Goal: Task Accomplishment & Management: Manage account settings

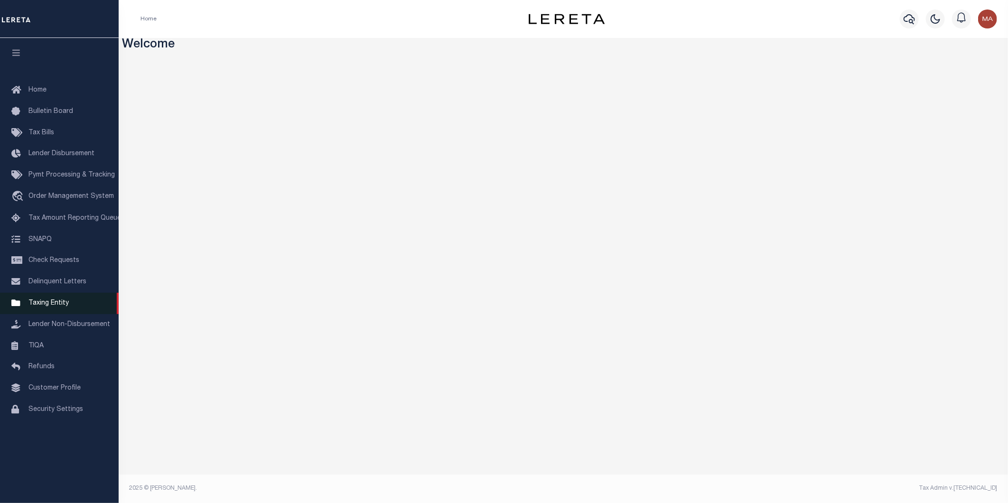
click at [59, 304] on span "Taxing Entity" at bounding box center [48, 303] width 40 height 7
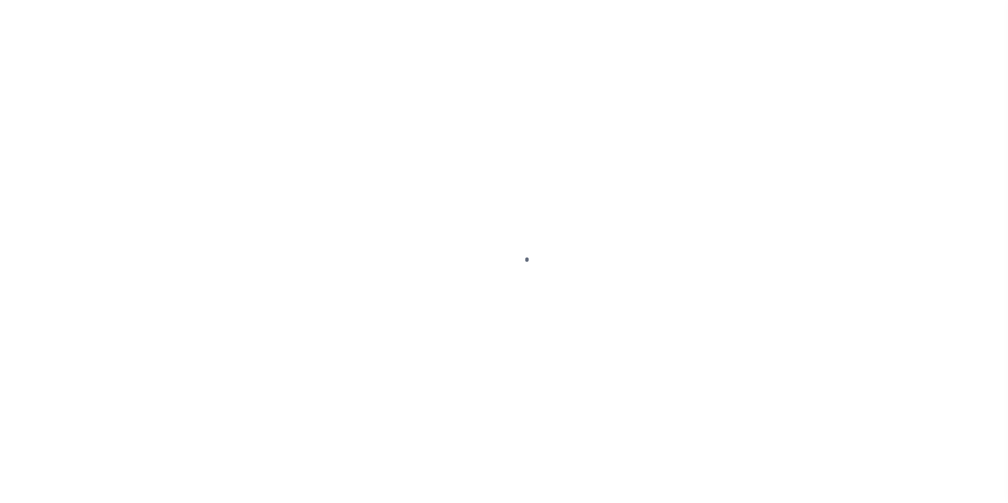
select select
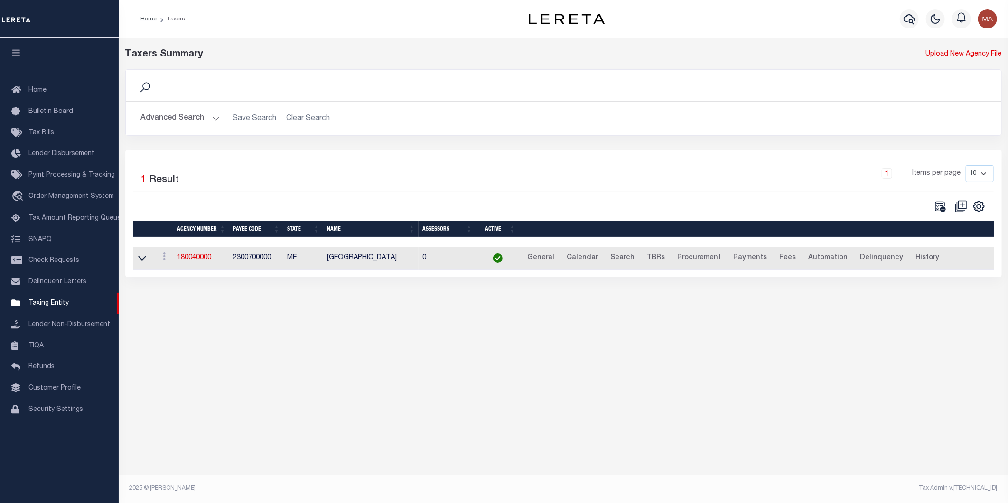
click at [215, 119] on button "Advanced Search" at bounding box center [180, 118] width 79 height 19
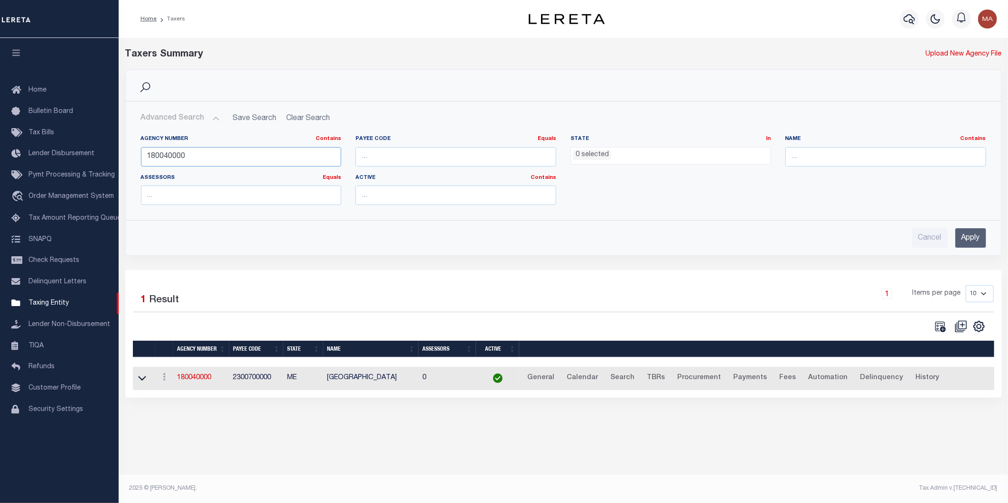
drag, startPoint x: 191, startPoint y: 158, endPoint x: 135, endPoint y: 161, distance: 56.1
click at [135, 161] on div "Agency Number Contains Contains Is 180040000" at bounding box center [241, 154] width 215 height 39
click at [964, 235] on input "Apply" at bounding box center [970, 237] width 31 height 19
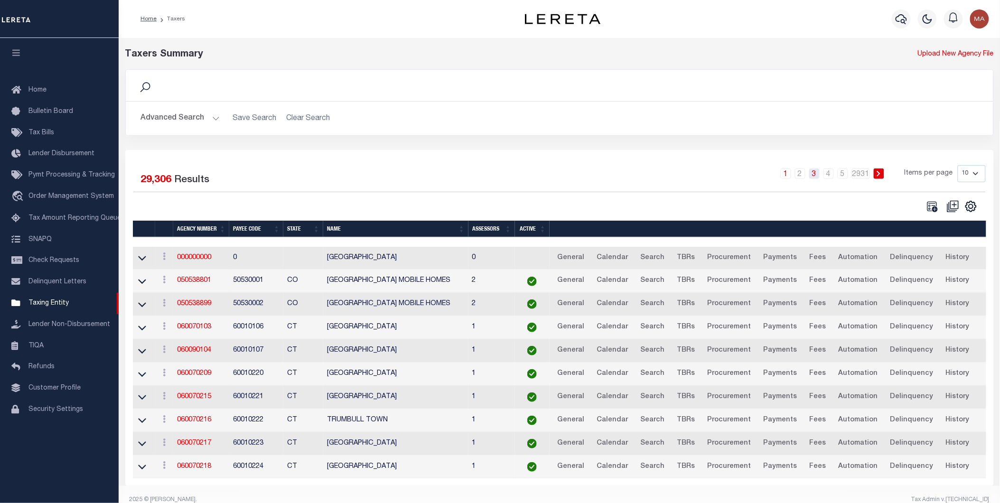
click at [817, 177] on link "3" at bounding box center [814, 173] width 10 height 10
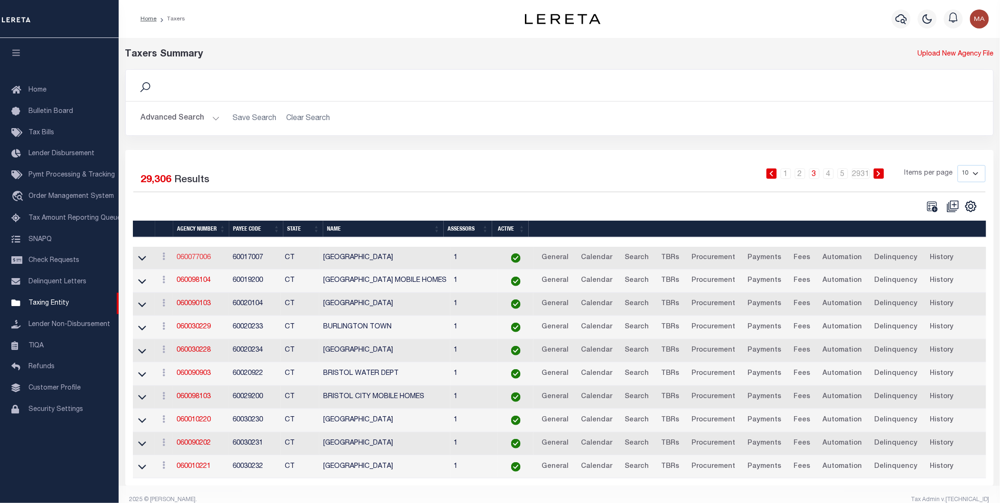
click at [191, 259] on link "060077006" at bounding box center [193, 257] width 34 height 7
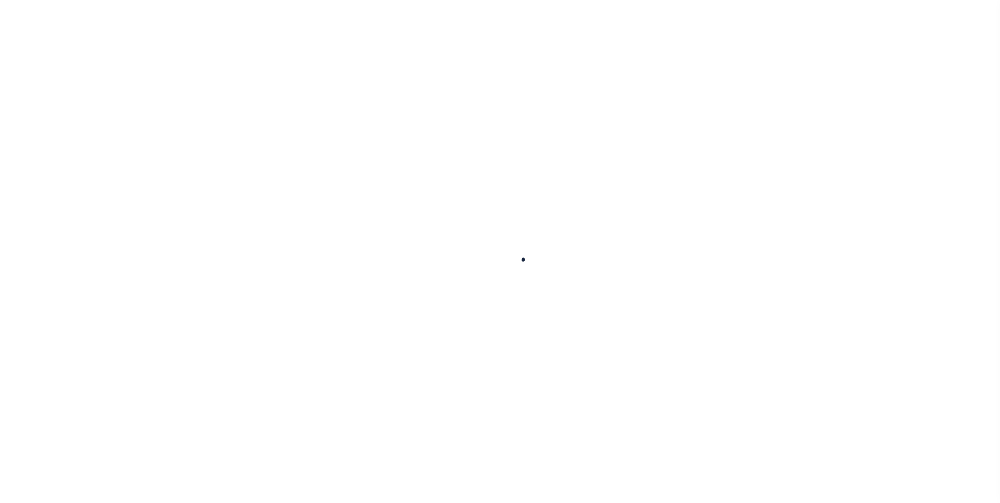
select select
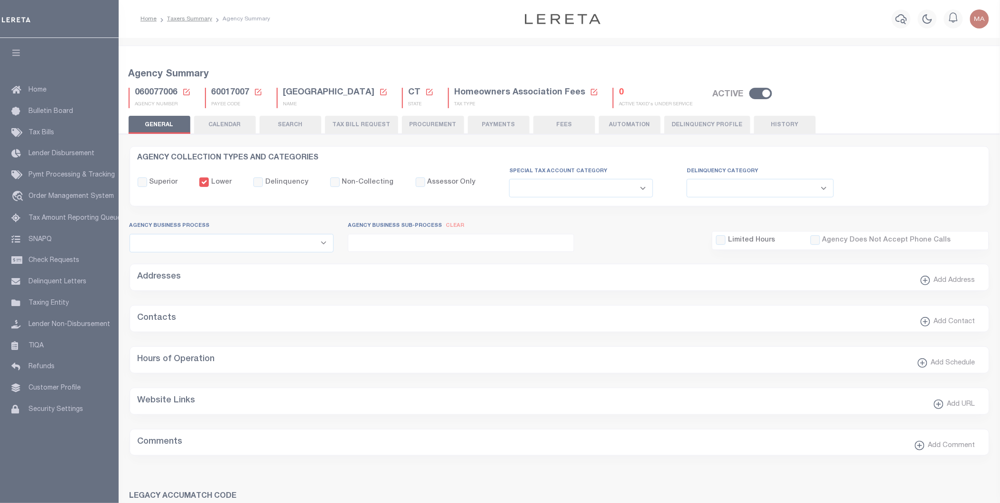
checkbox input "false"
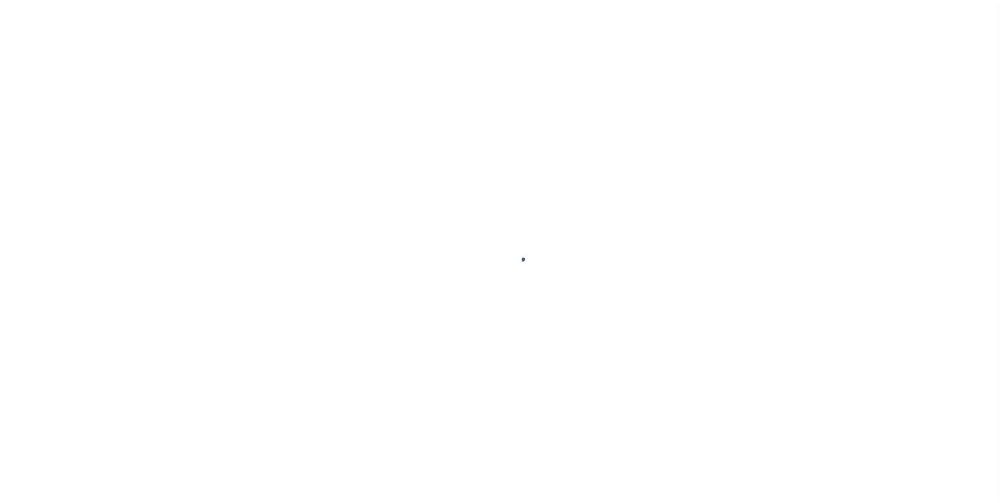
select select
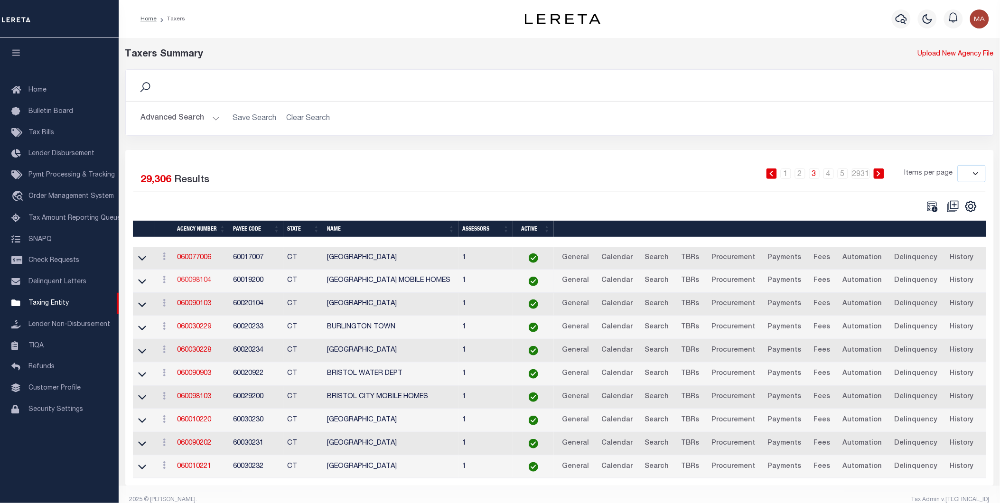
click at [199, 282] on link "060098104" at bounding box center [194, 280] width 34 height 7
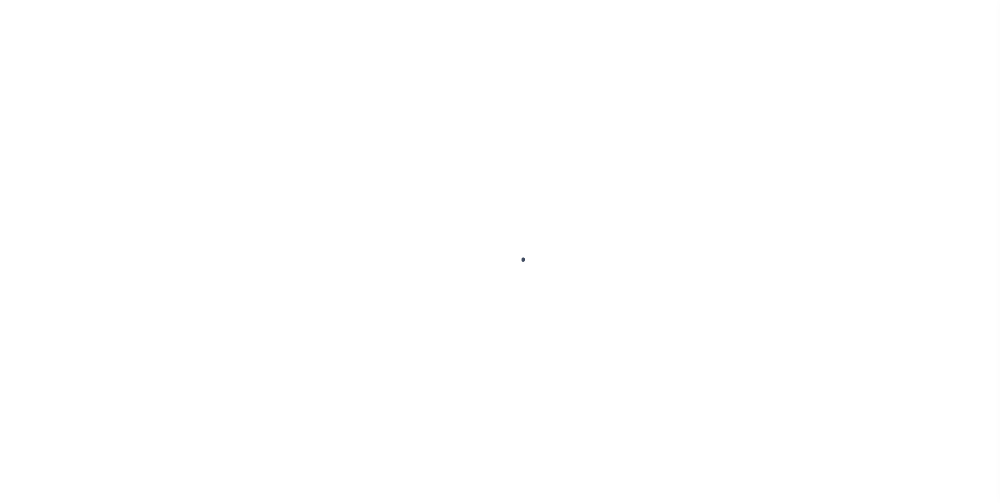
select select
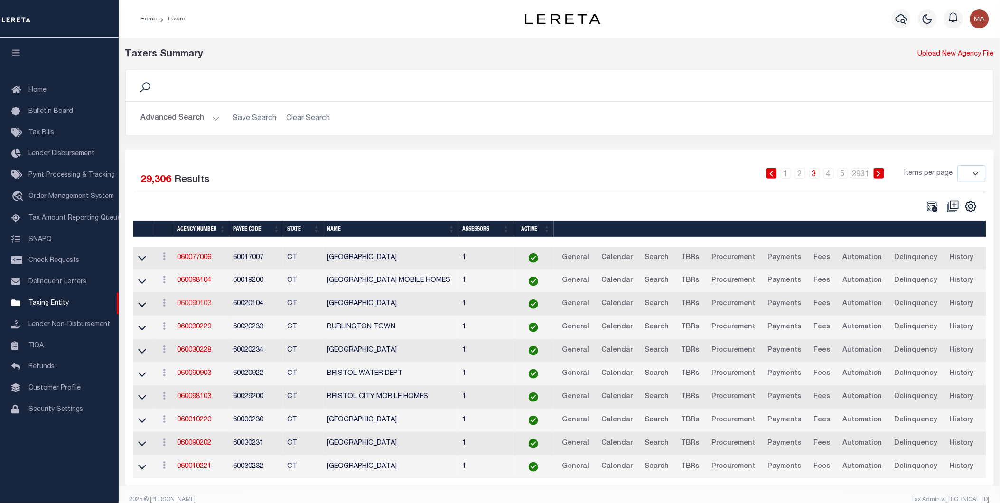
click at [201, 304] on link "060090103" at bounding box center [194, 303] width 34 height 7
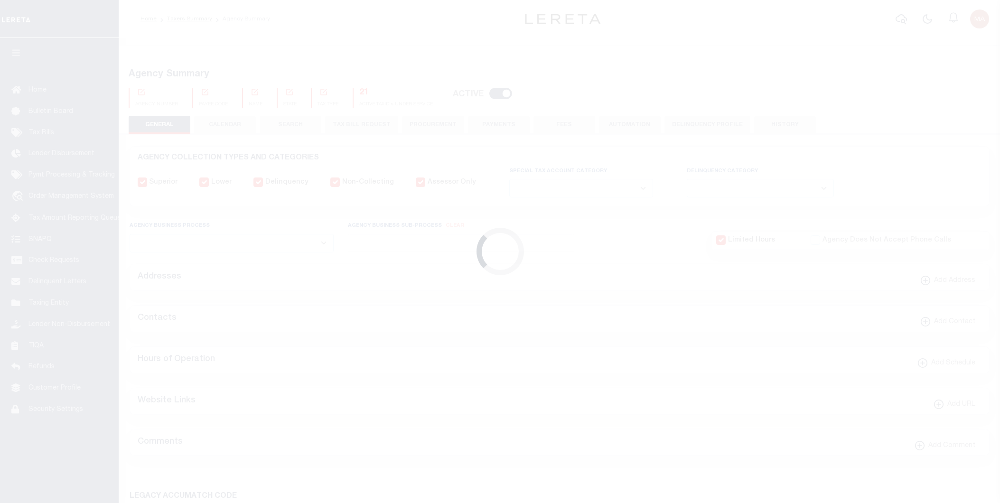
select select
checkbox input "false"
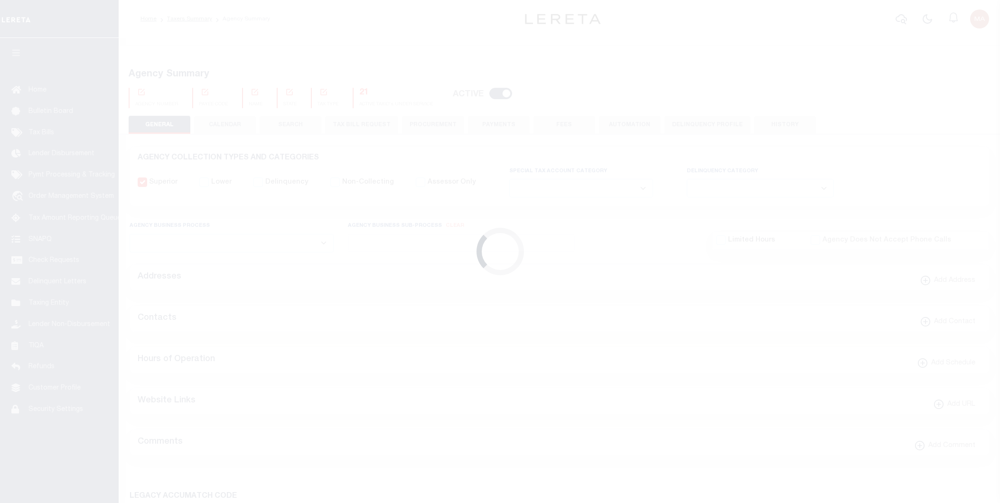
checkbox input "false"
type input "900304003"
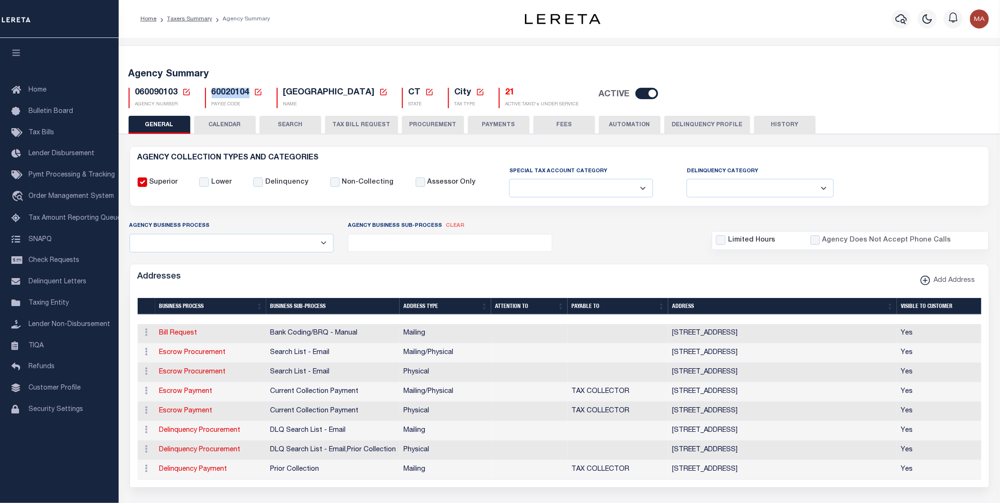
drag, startPoint x: 248, startPoint y: 95, endPoint x: 209, endPoint y: 93, distance: 38.9
click at [209, 93] on div "60020104 Payee Code Cancel Ok PAYEE CODE" at bounding box center [233, 98] width 57 height 20
copy span "60020104"
click at [648, 169] on div "Special Tax Account Category Fully Supported Supported If Provided Supported If…" at bounding box center [579, 182] width 177 height 32
click at [635, 96] on input "checkbox" at bounding box center [646, 93] width 23 height 11
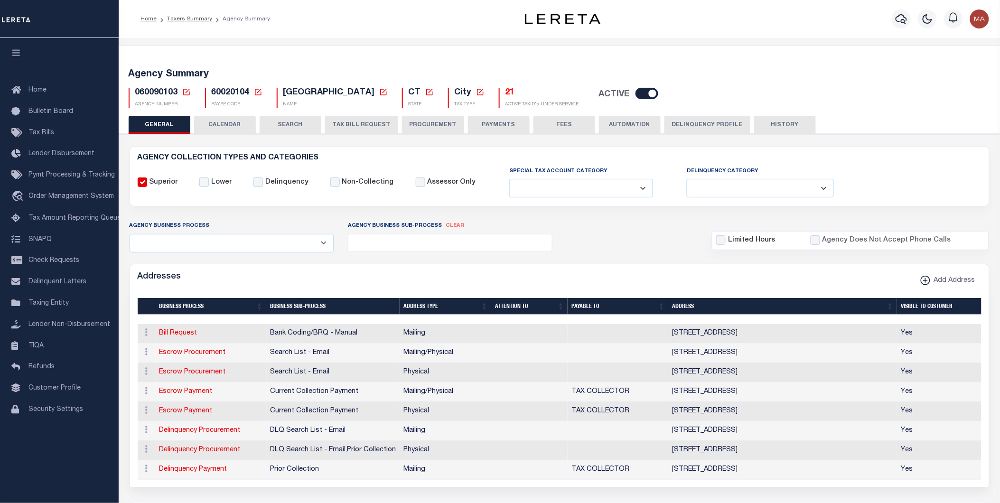
checkbox input "false"
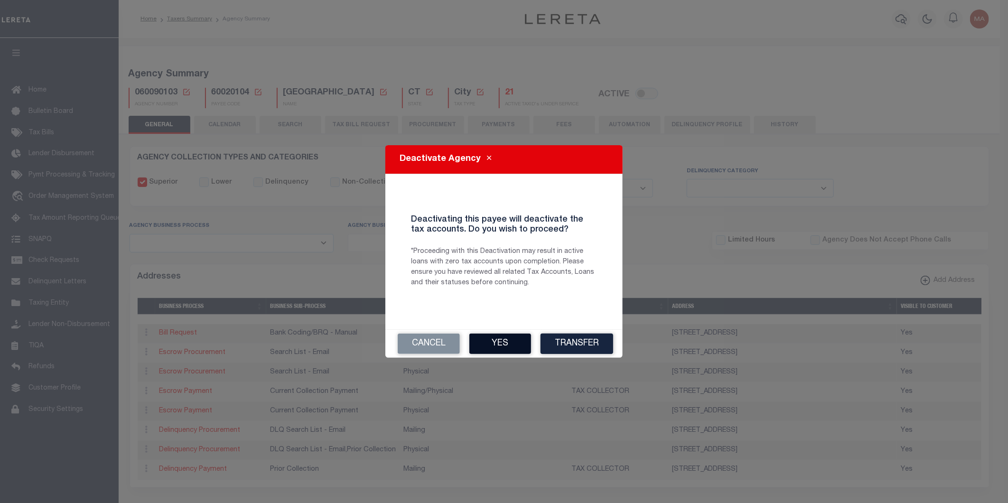
click at [497, 346] on button "Yes" at bounding box center [500, 344] width 62 height 20
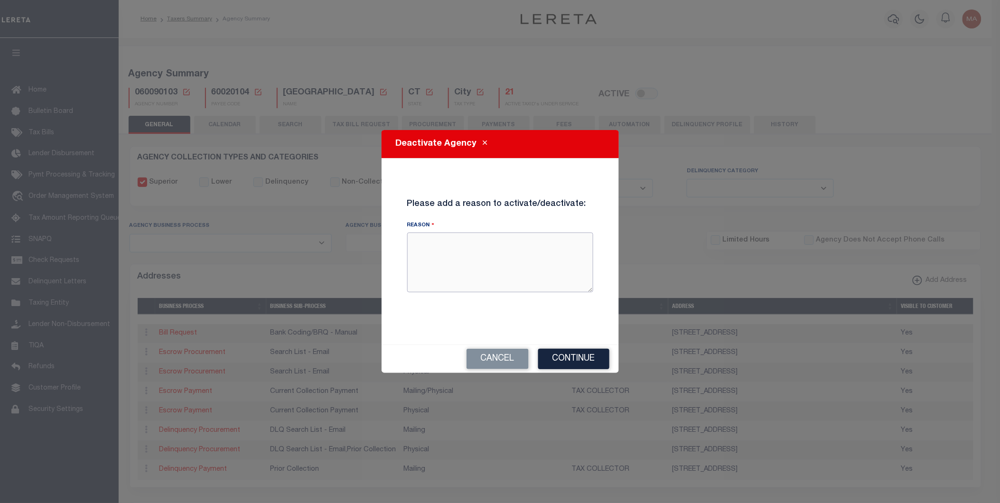
click at [482, 269] on textarea "Reason" at bounding box center [500, 262] width 186 height 60
type textarea "test maria"
click at [580, 358] on button "Continue" at bounding box center [573, 359] width 71 height 20
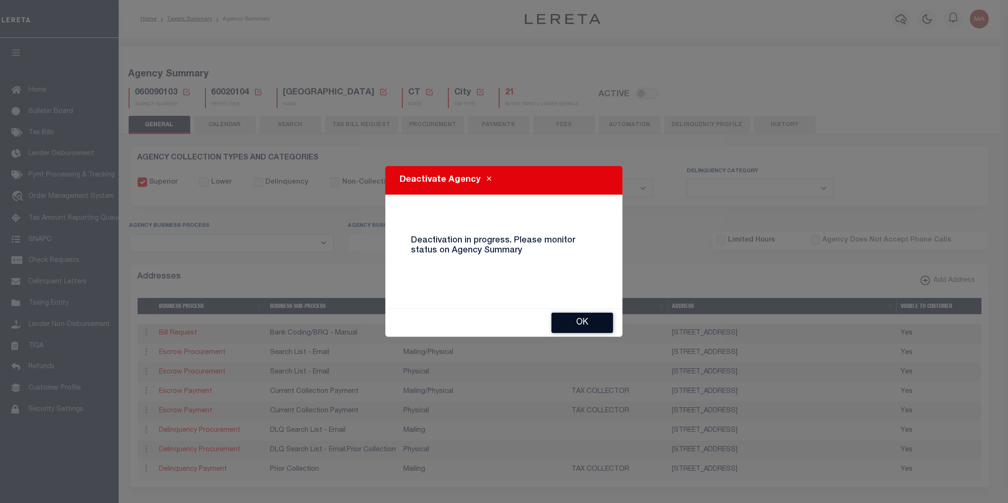
click at [592, 318] on div "OK" at bounding box center [503, 323] width 237 height 28
click at [593, 323] on button "OK" at bounding box center [582, 323] width 62 height 20
checkbox input "true"
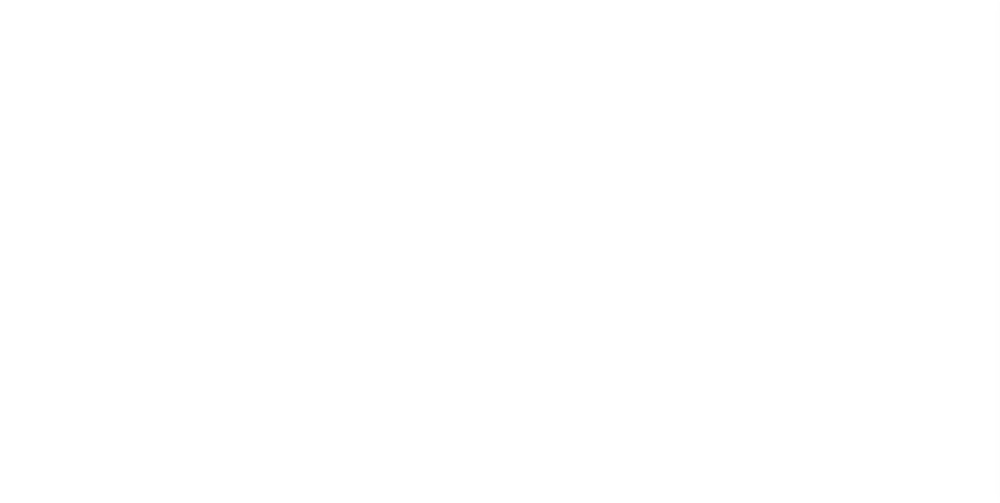
select select
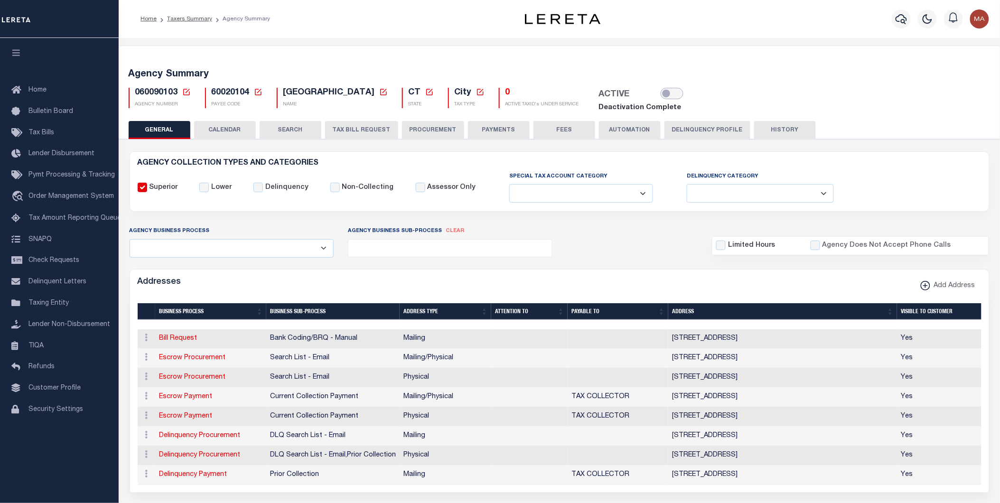
click at [660, 93] on input "checkbox" at bounding box center [671, 93] width 23 height 11
checkbox input "true"
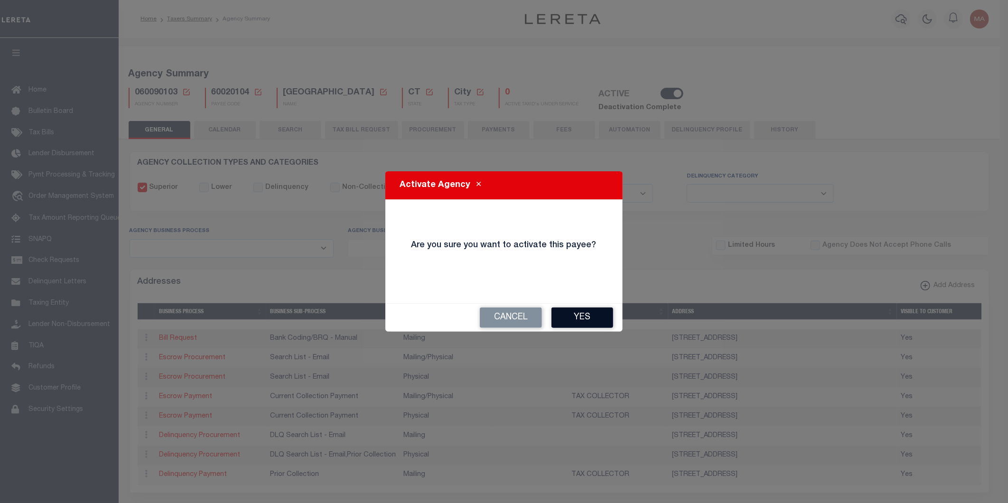
click at [571, 320] on button "Yes" at bounding box center [582, 317] width 62 height 20
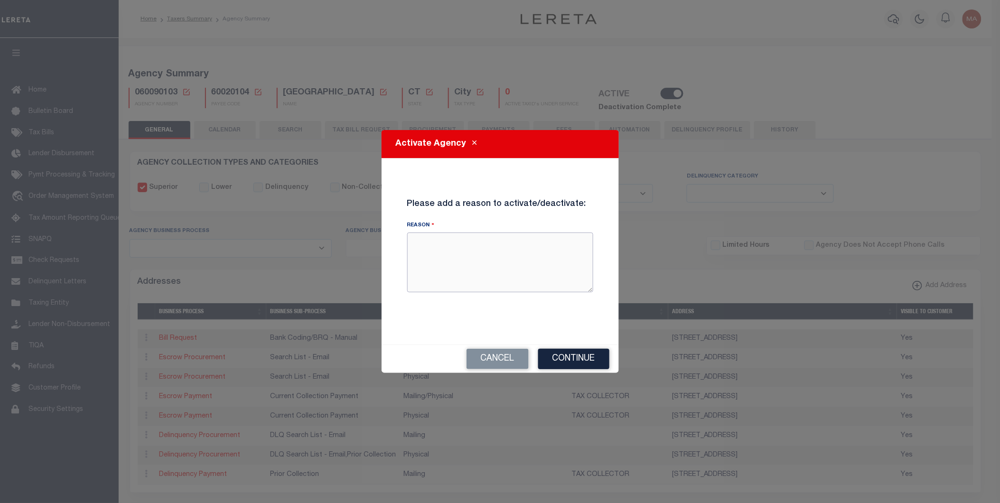
click at [464, 257] on textarea "Reason" at bounding box center [500, 262] width 186 height 60
type textarea "test maria 2"
click at [576, 361] on button "Continue" at bounding box center [573, 359] width 71 height 20
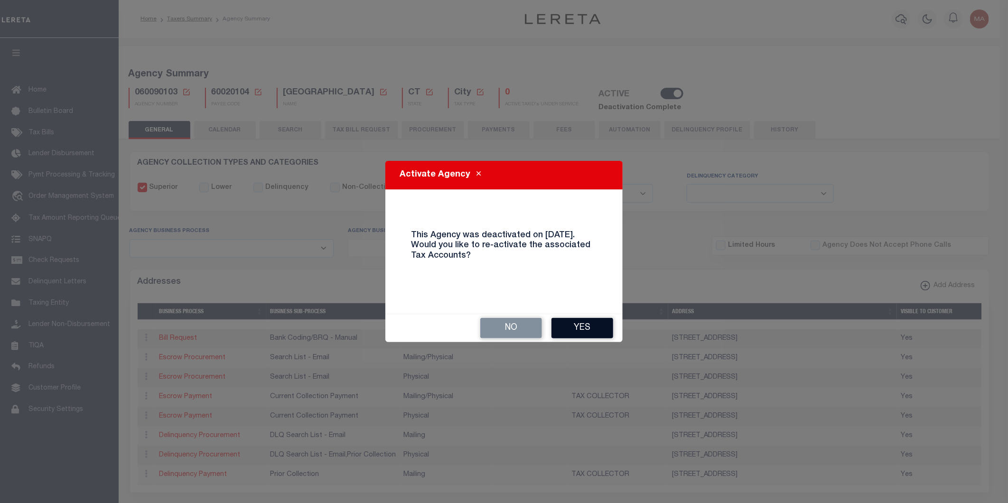
click at [585, 326] on button "Yes" at bounding box center [582, 328] width 62 height 20
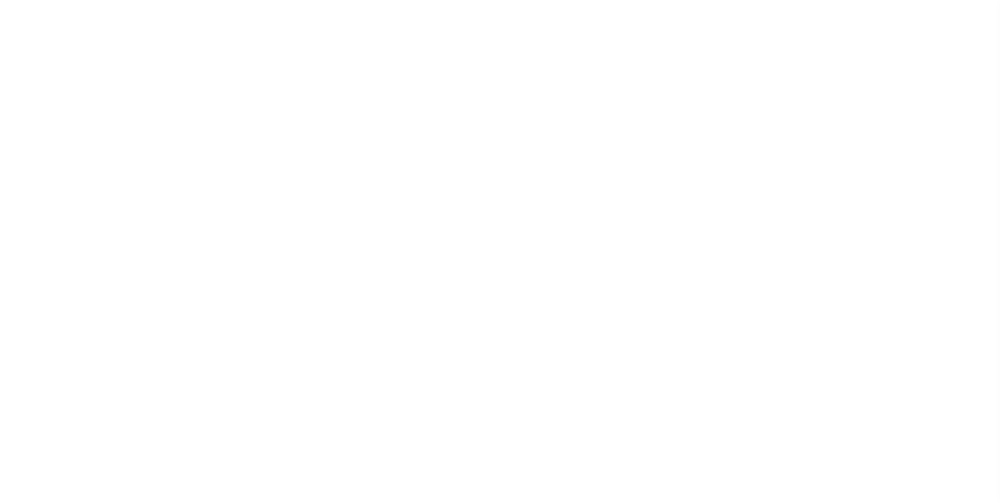
select select
checkbox input "false"
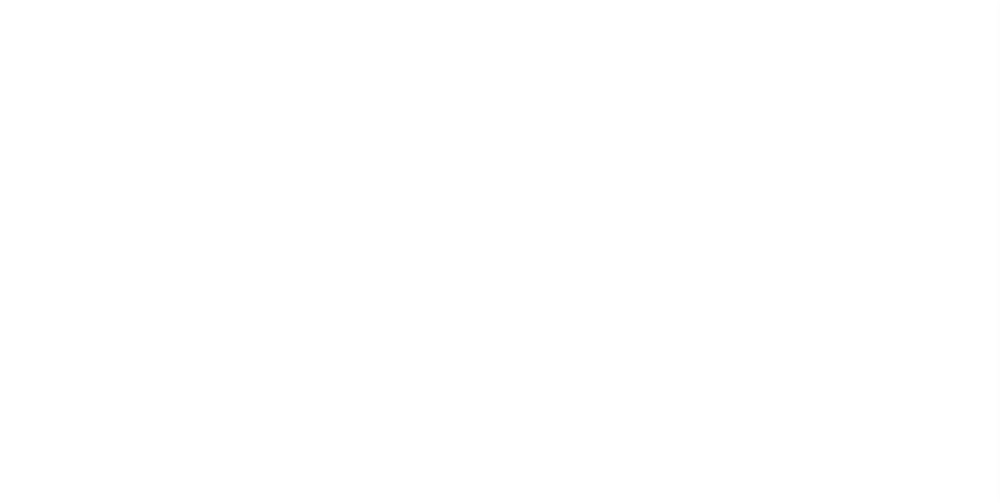
checkbox input "false"
type input "900304003"
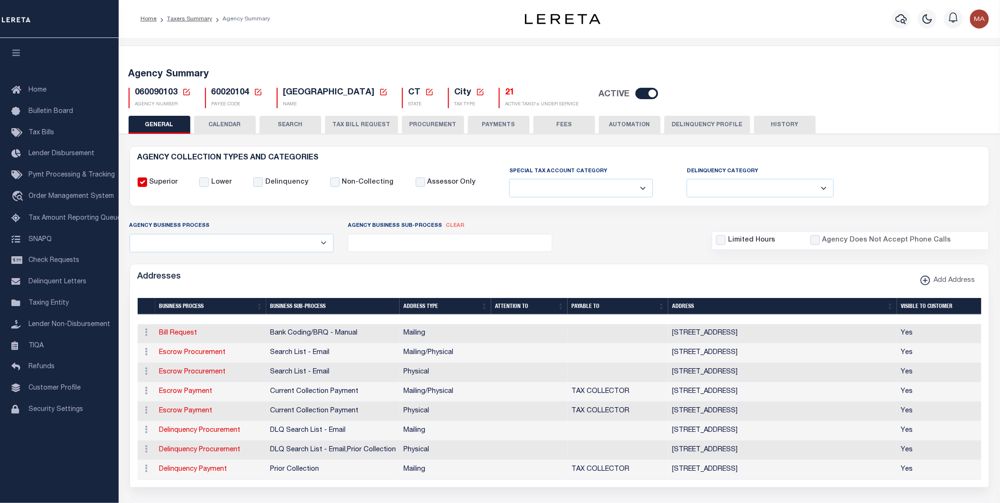
click at [635, 95] on input "checkbox" at bounding box center [646, 93] width 23 height 11
checkbox input "false"
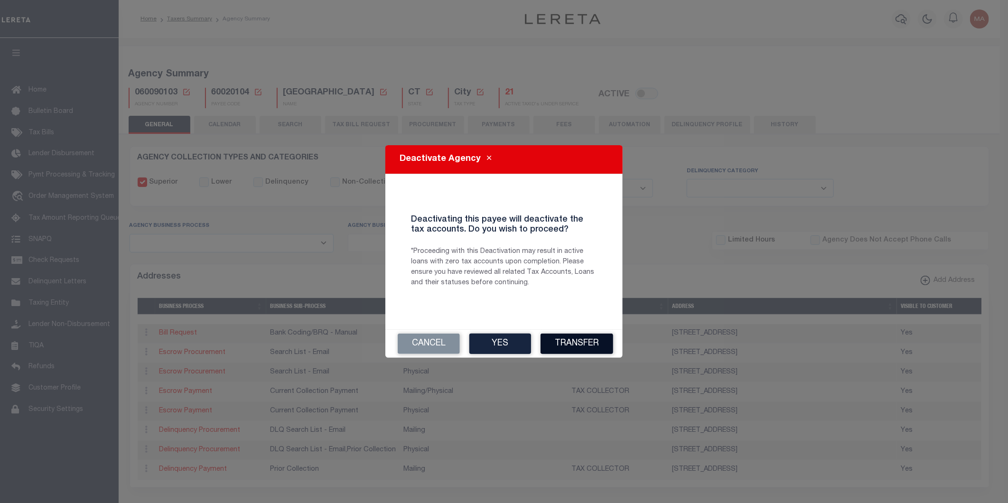
click at [581, 343] on button "Transfer" at bounding box center [576, 344] width 73 height 20
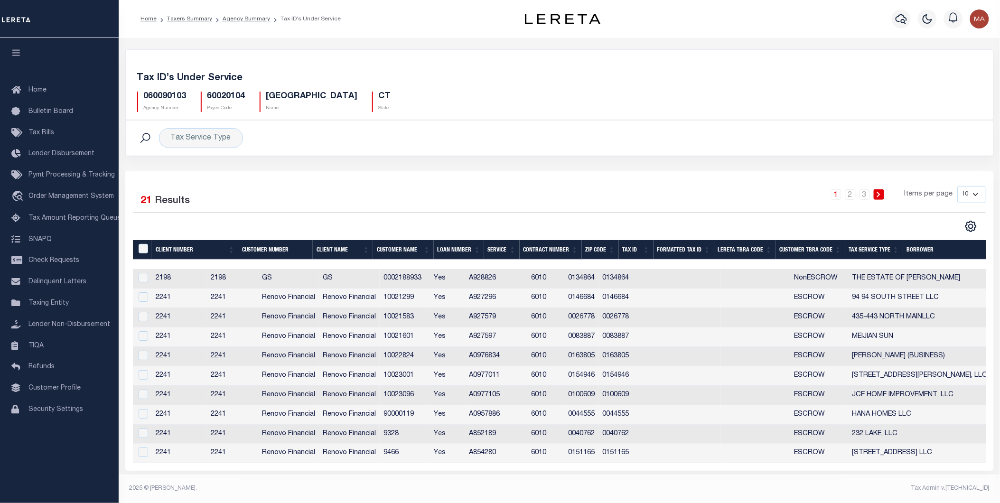
click at [964, 196] on select "10 25 50 100" at bounding box center [971, 194] width 28 height 17
select select "100"
click at [957, 186] on select "10 25 50 100" at bounding box center [971, 194] width 28 height 17
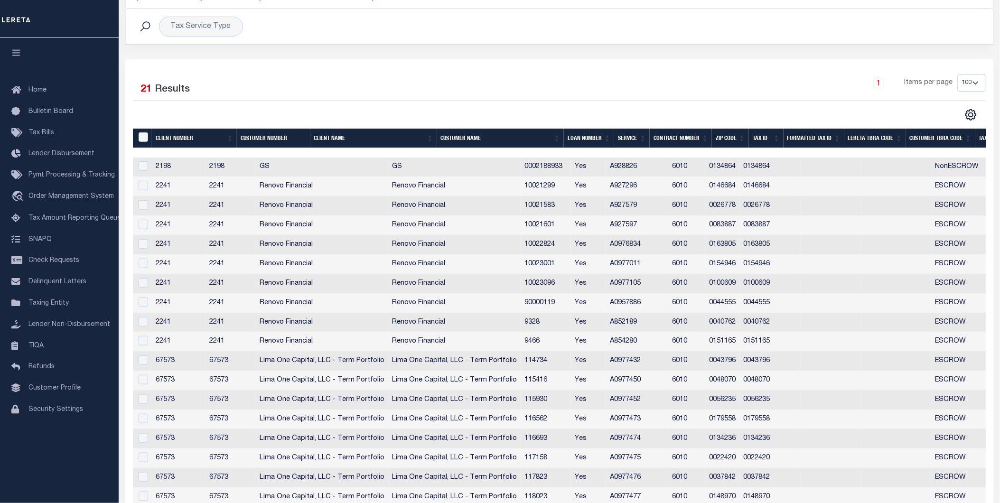
scroll to position [59, 0]
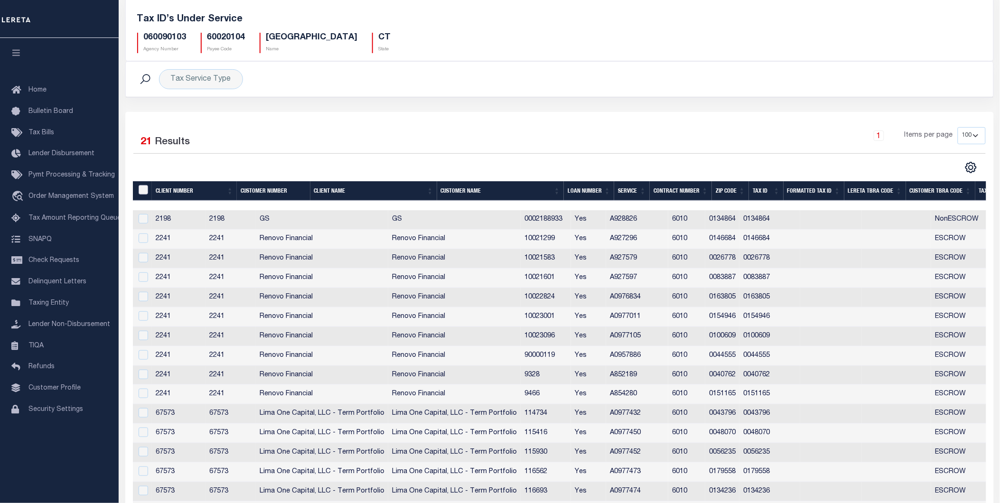
click at [144, 190] on input "&nbsp;" at bounding box center [143, 189] width 9 height 9
checkbox input "true"
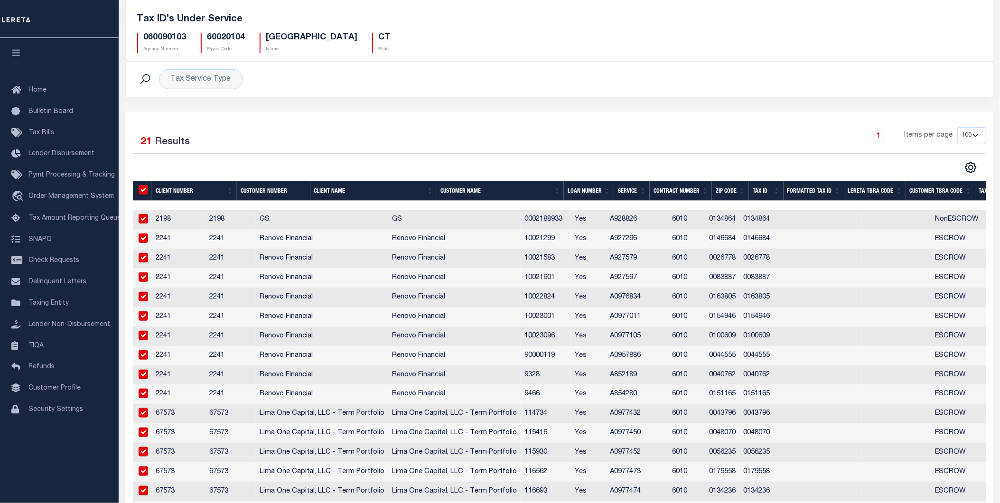
checkbox input "true"
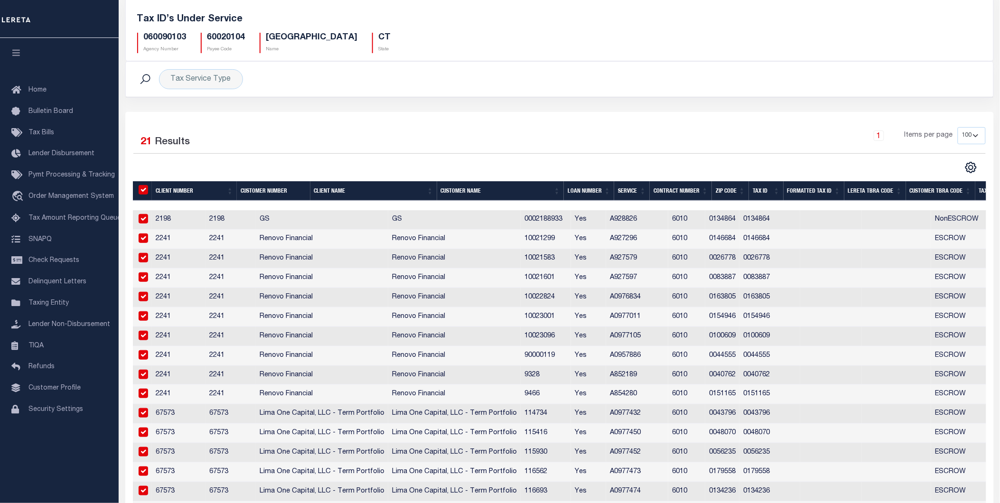
checkbox input "true"
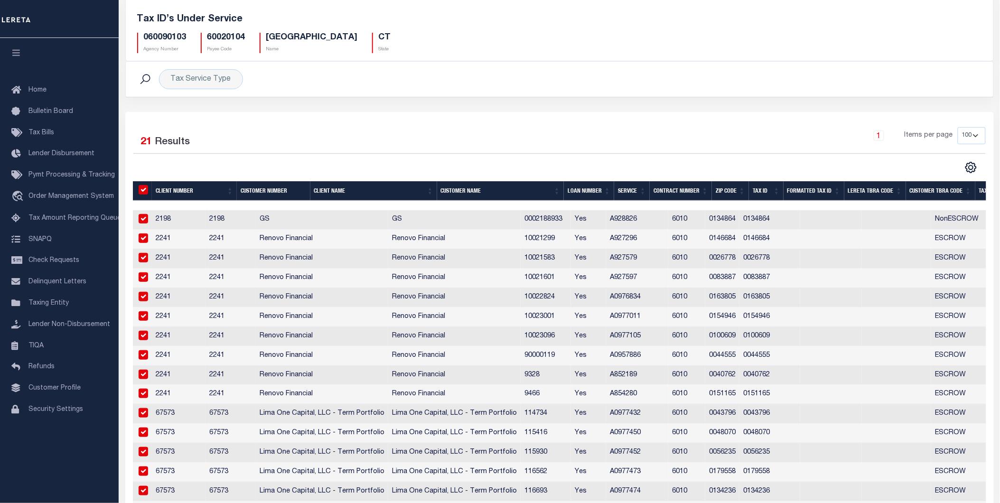
checkbox input "true"
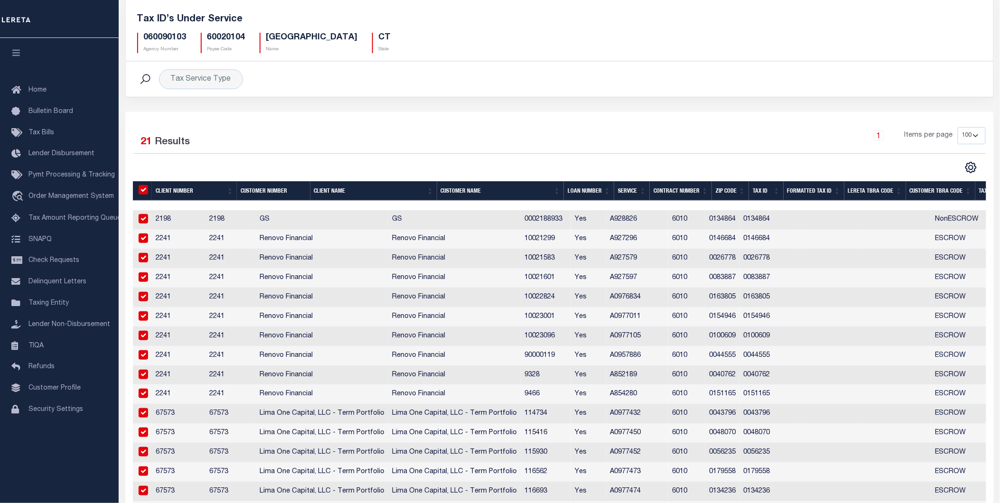
checkbox input "true"
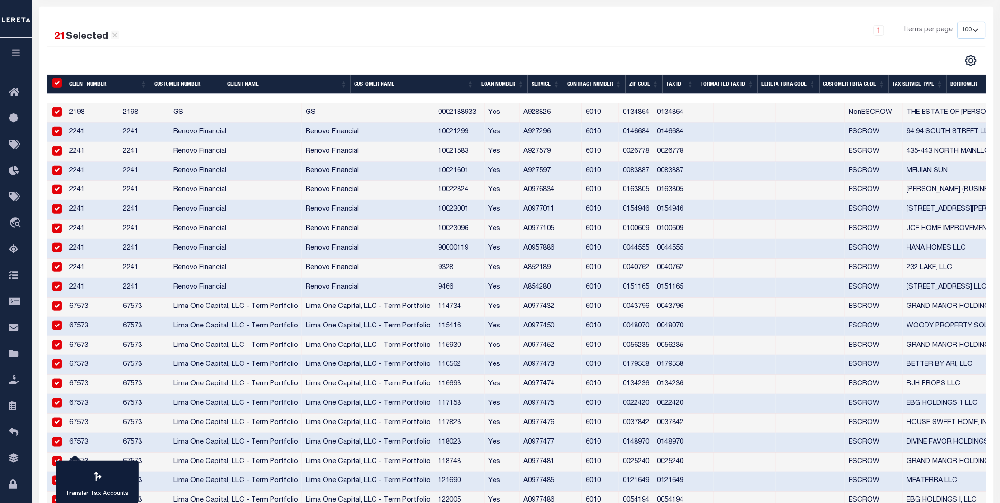
scroll to position [215, 0]
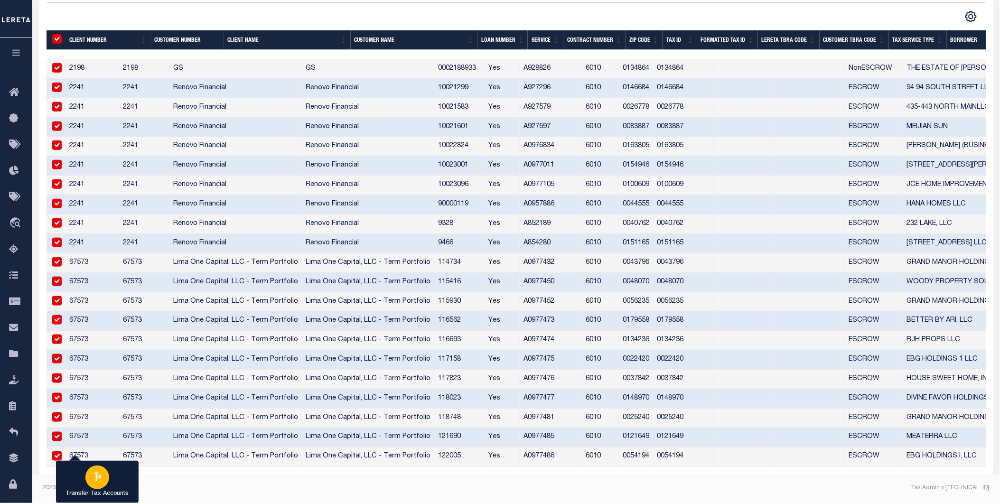
click at [97, 476] on icon "button" at bounding box center [97, 476] width 12 height 12
type input "060090103"
select select
checkbox input "false"
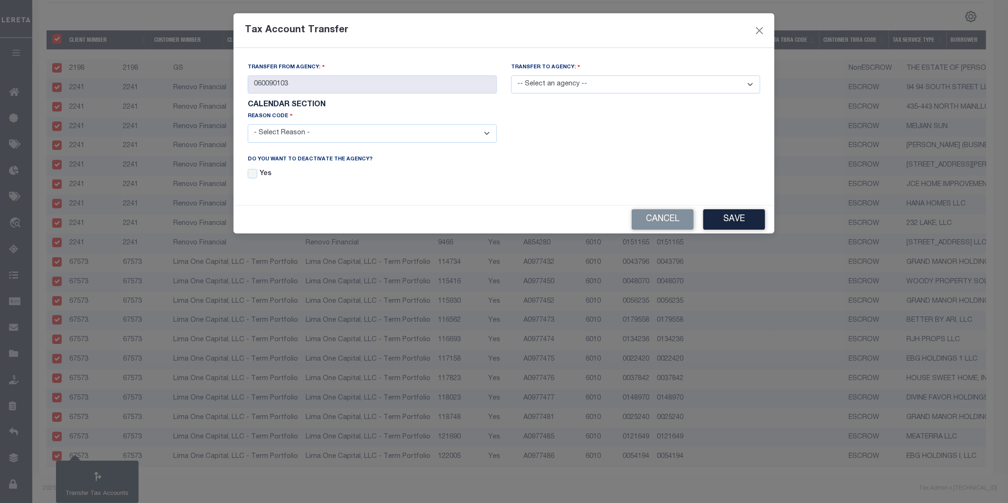
click at [638, 83] on select "-- Select an agency -- 060020101 060020102 060020201 060020203 060020204 060020…" at bounding box center [635, 84] width 249 height 19
drag, startPoint x: 664, startPoint y: 57, endPoint x: 674, endPoint y: 62, distance: 10.6
click at [664, 57] on div "Transfer from Agency: 060090103 Transfer to Agency: -- Select an agency -- 0600…" at bounding box center [503, 126] width 541 height 157
click at [653, 229] on button "Cancel" at bounding box center [662, 219] width 62 height 20
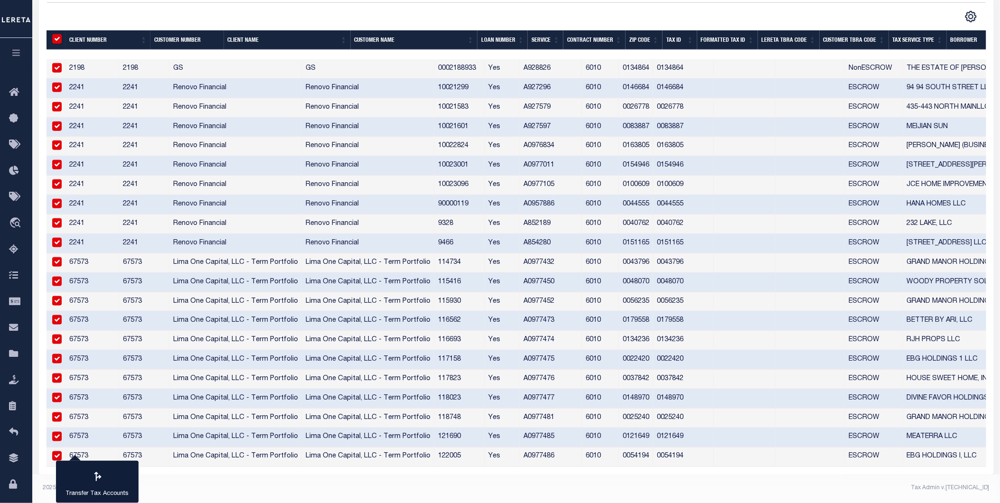
scroll to position [163, 0]
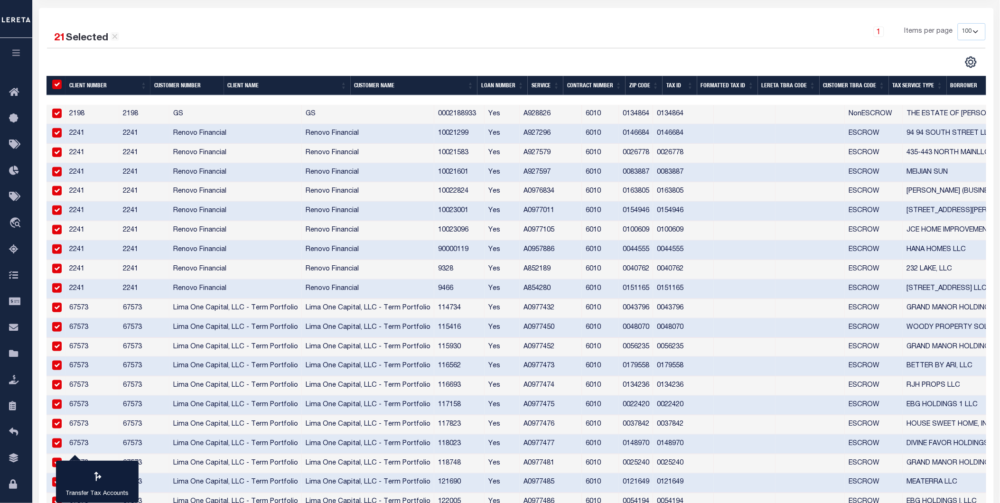
click at [57, 84] on input "&nbsp;" at bounding box center [56, 84] width 9 height 9
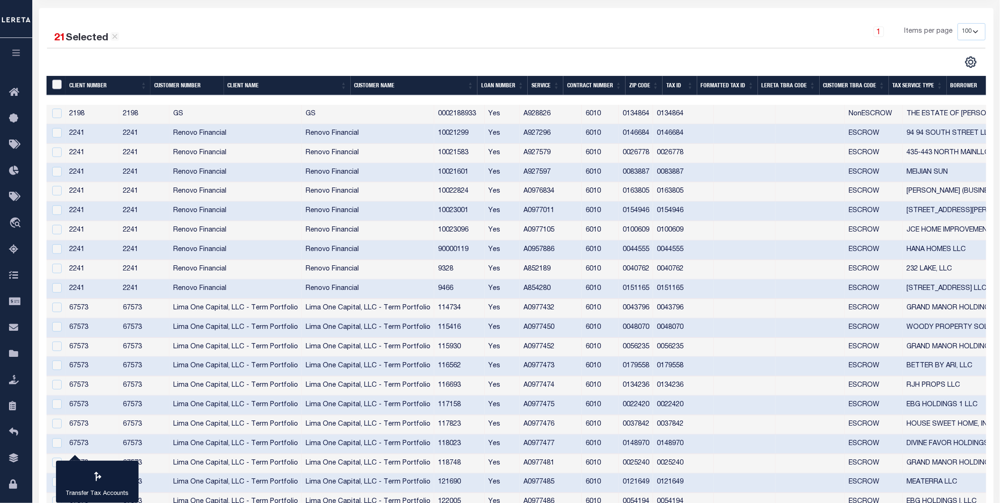
checkbox input "false"
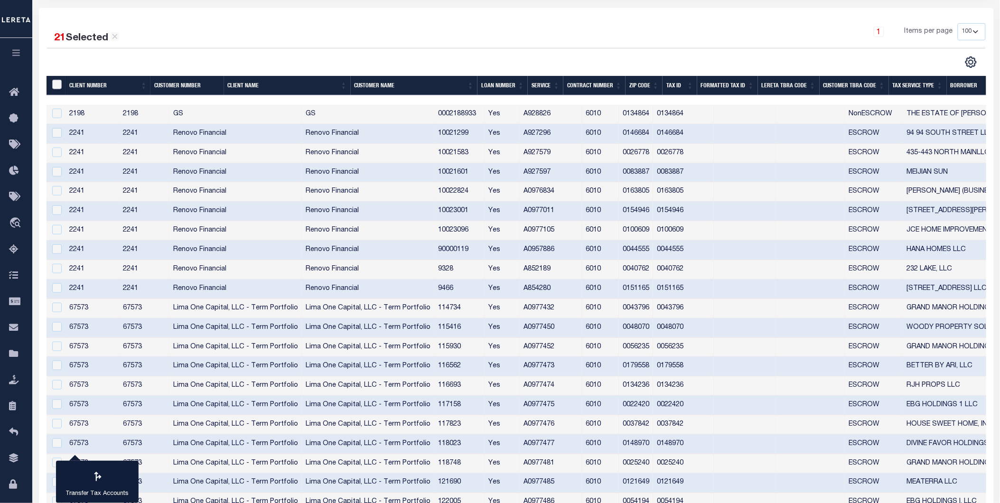
checkbox input "false"
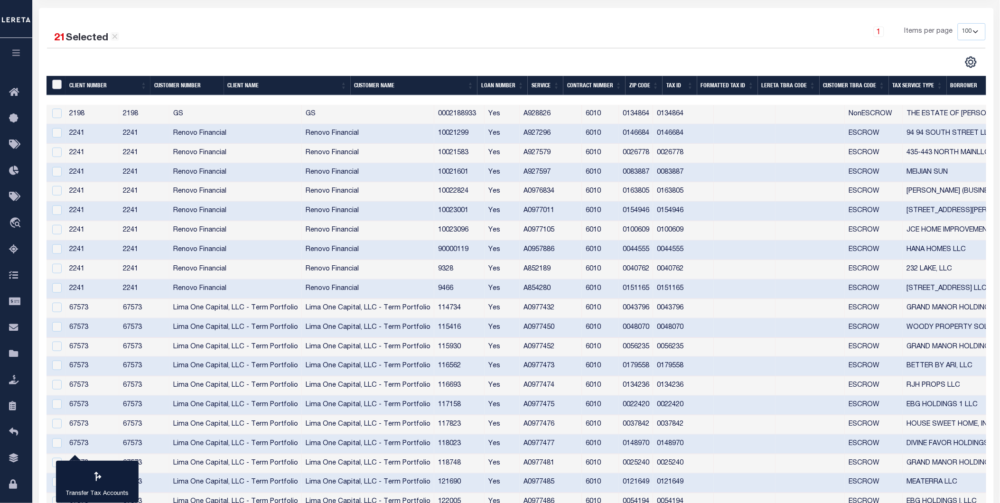
checkbox input "false"
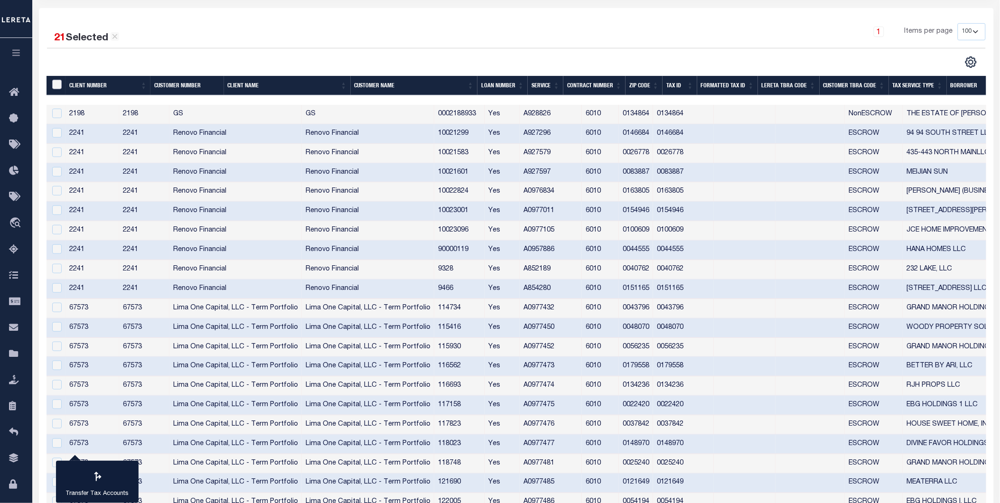
checkbox input "false"
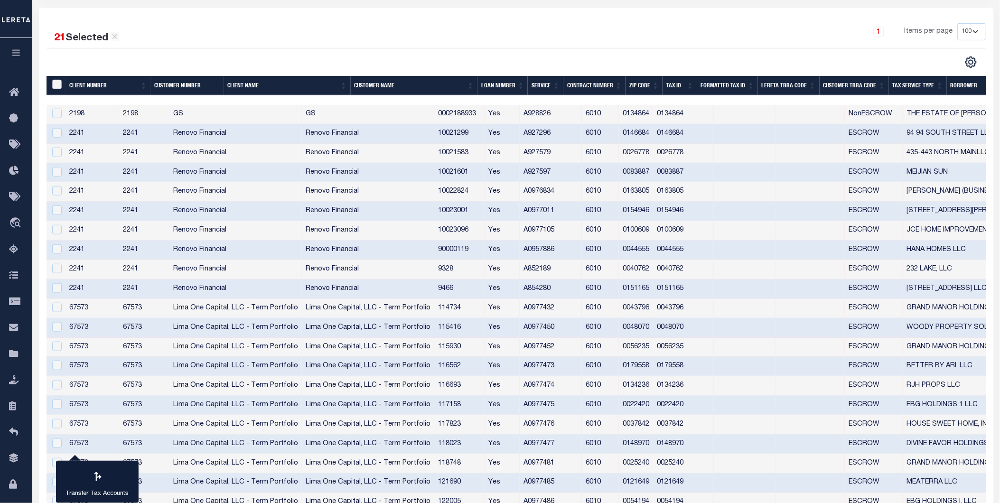
checkbox input "false"
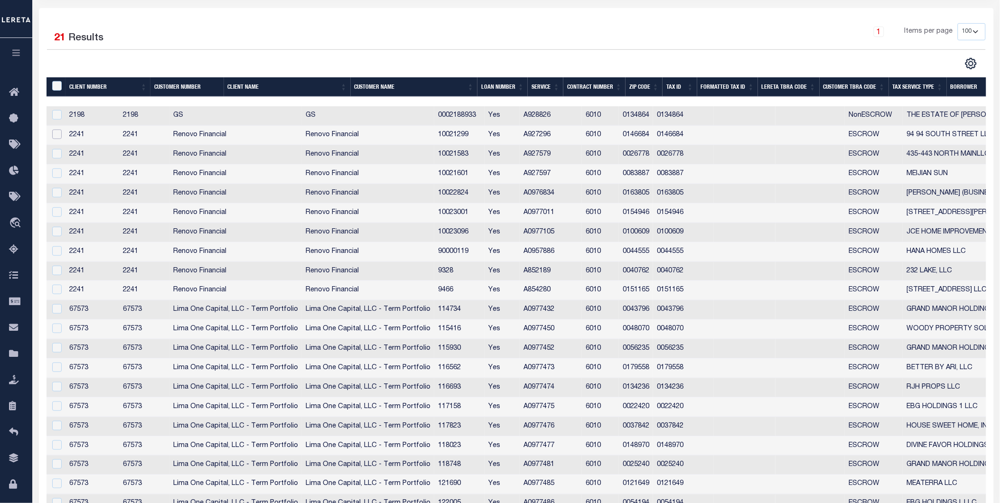
click at [57, 134] on input "checkbox" at bounding box center [56, 134] width 9 height 9
checkbox input "true"
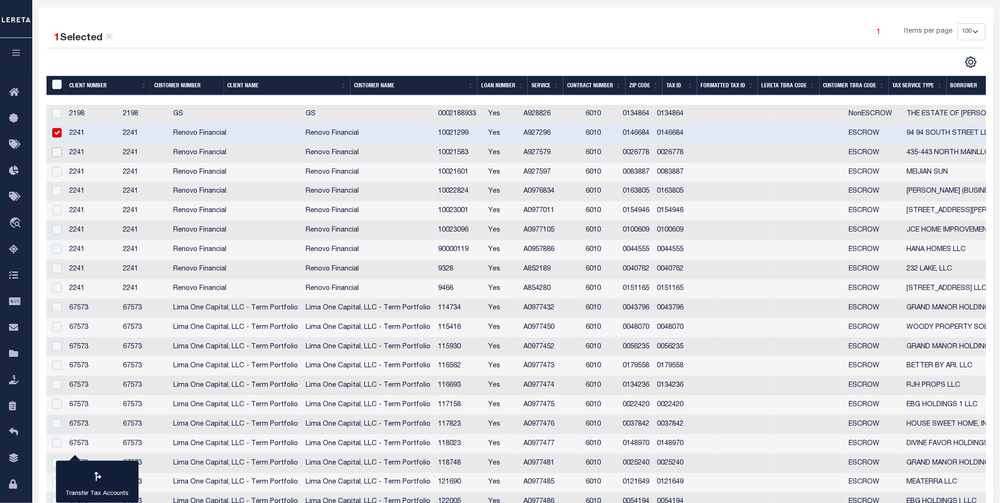
click at [60, 153] on input "checkbox" at bounding box center [56, 152] width 9 height 9
checkbox input "true"
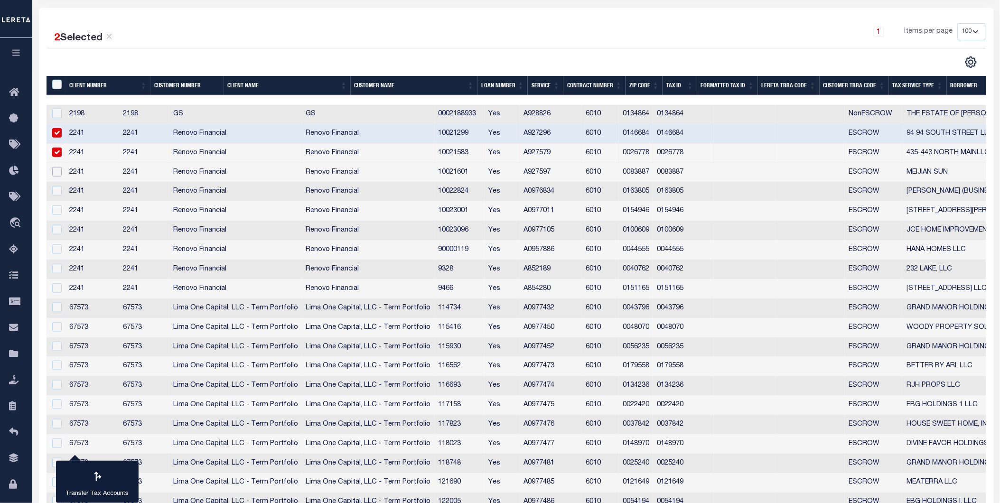
click at [58, 172] on input "checkbox" at bounding box center [56, 171] width 9 height 9
checkbox input "true"
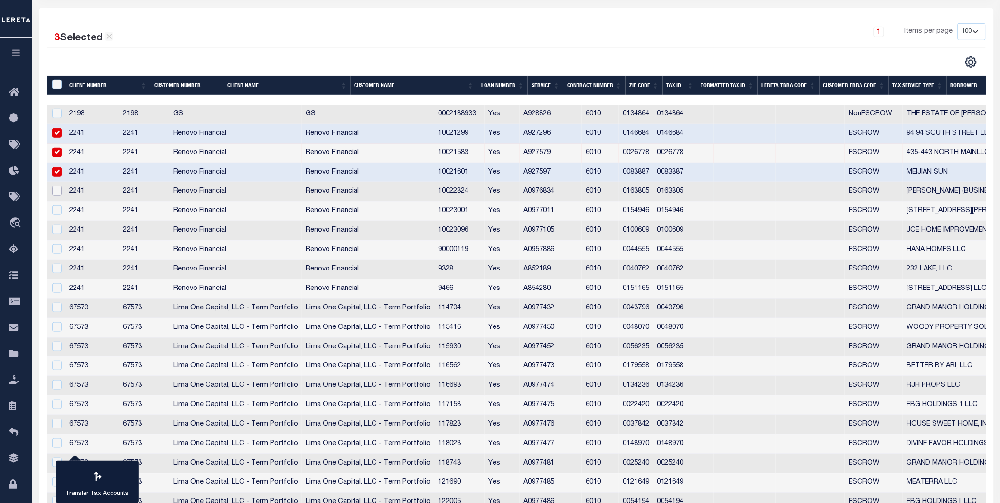
click at [56, 192] on input "checkbox" at bounding box center [56, 190] width 9 height 9
checkbox input "true"
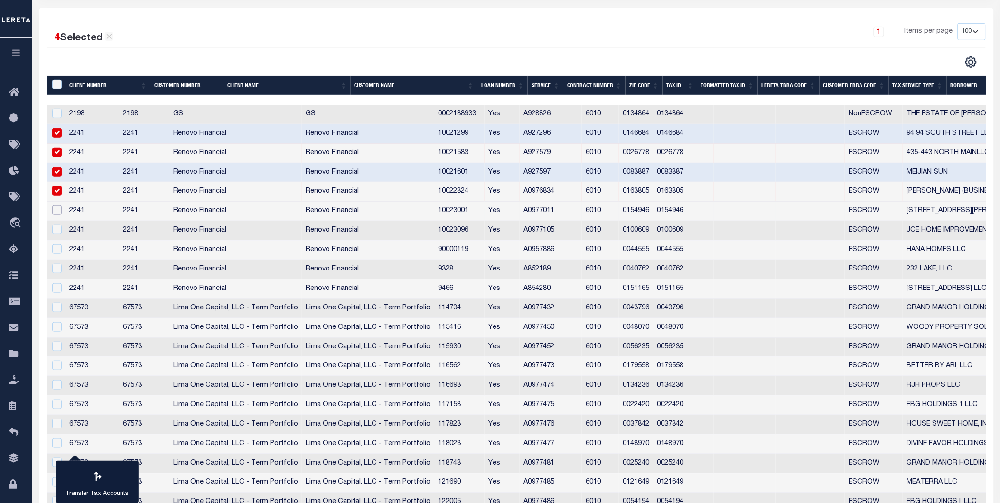
click at [56, 211] on input "checkbox" at bounding box center [56, 209] width 9 height 9
checkbox input "true"
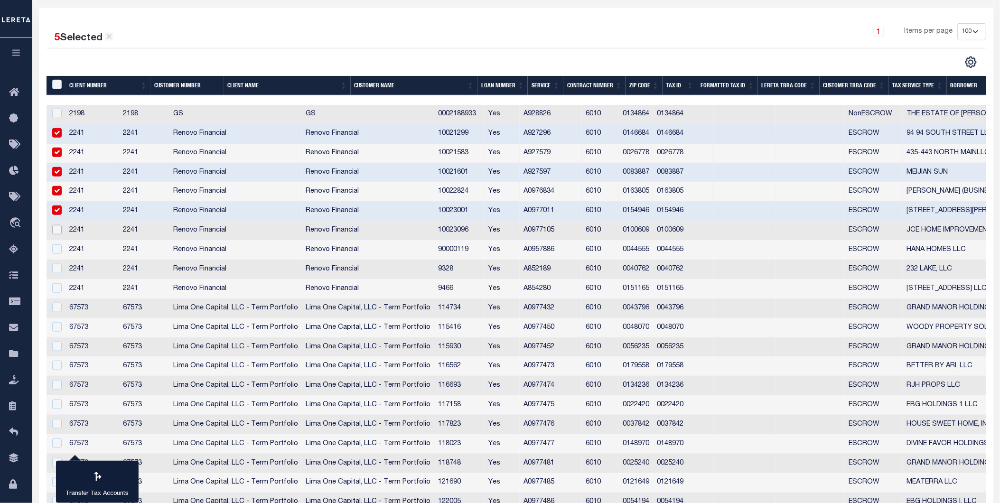
click at [58, 229] on input "checkbox" at bounding box center [56, 229] width 9 height 9
checkbox input "true"
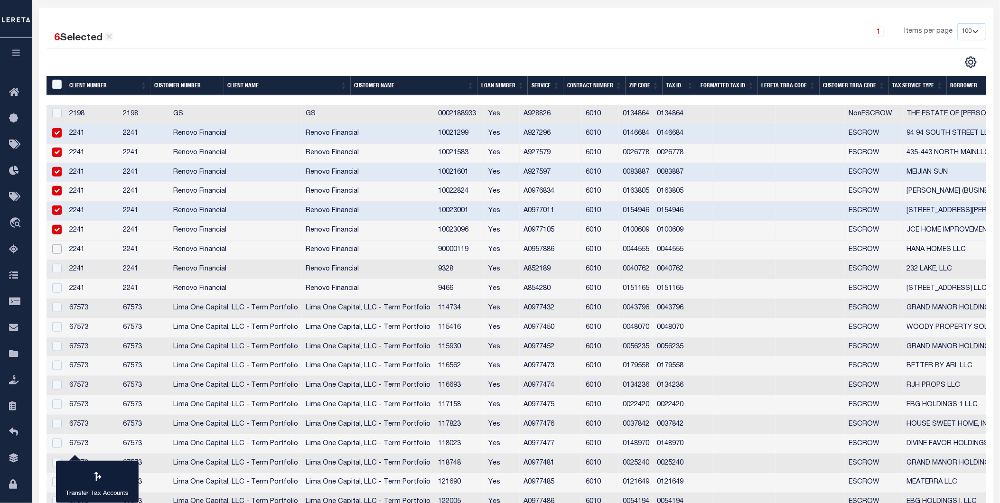
click at [59, 250] on input "checkbox" at bounding box center [56, 248] width 9 height 9
checkbox input "true"
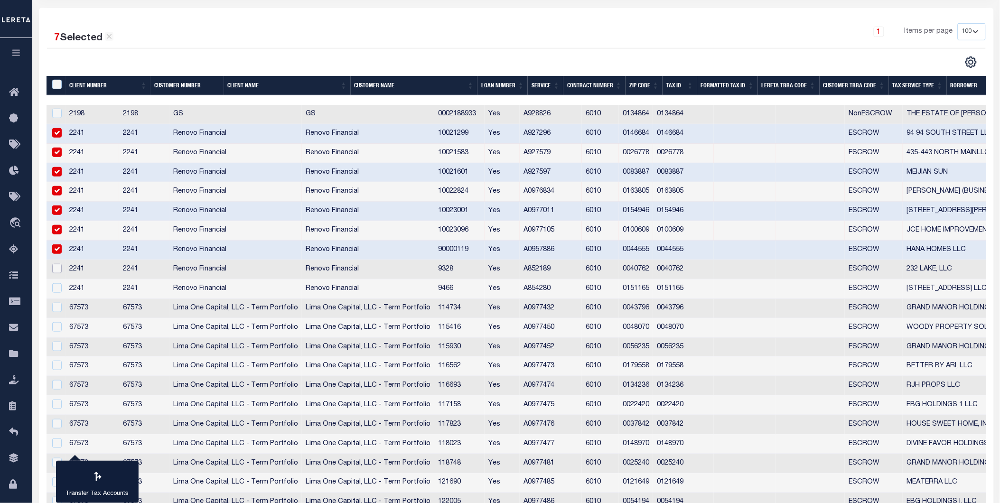
click at [54, 271] on input "checkbox" at bounding box center [56, 268] width 9 height 9
checkbox input "true"
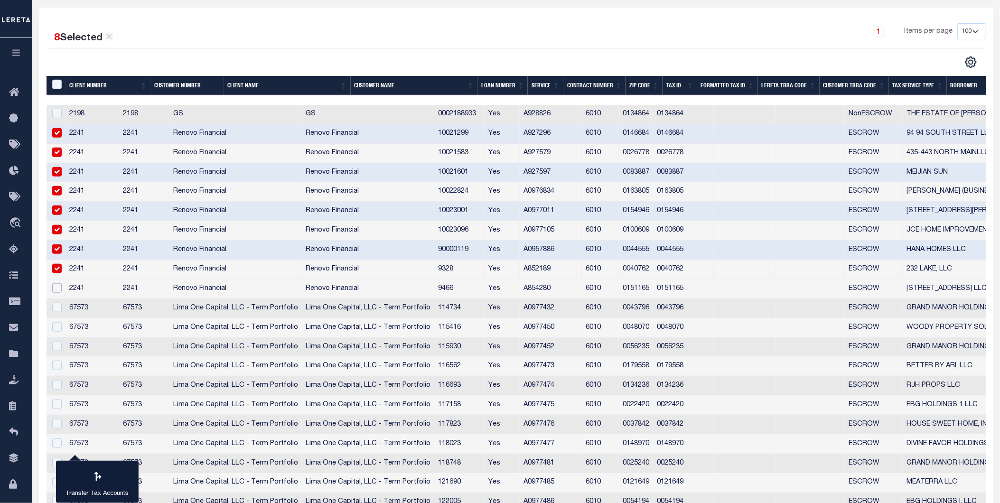
click at [58, 290] on input "checkbox" at bounding box center [56, 287] width 9 height 9
checkbox input "true"
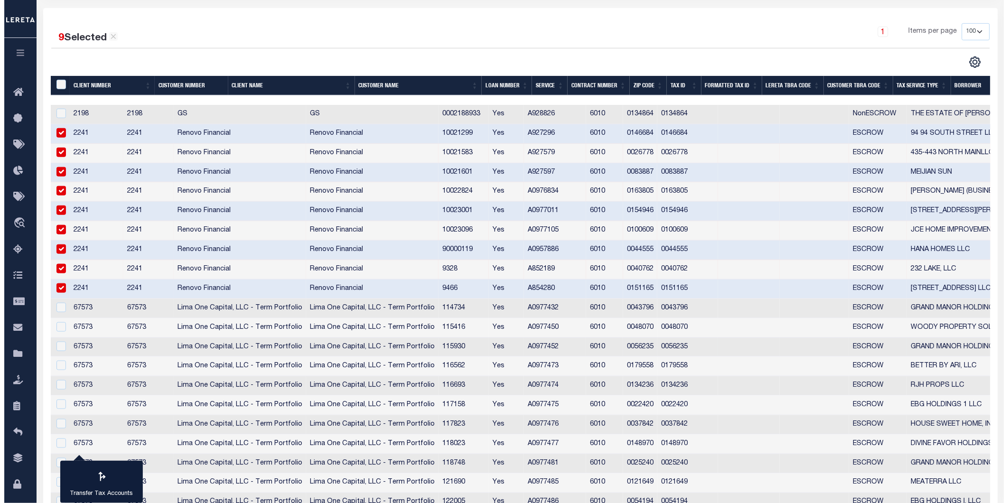
scroll to position [215, 0]
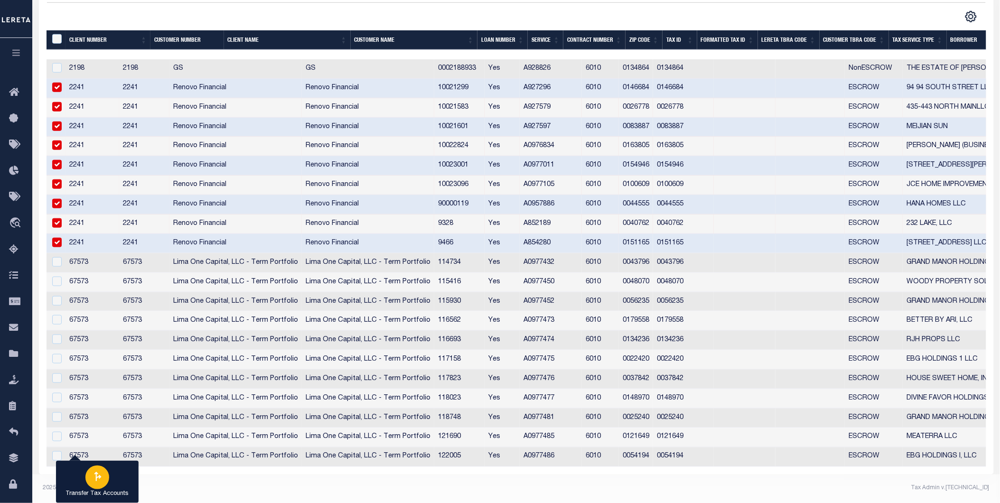
click at [96, 478] on icon "button" at bounding box center [97, 476] width 7 height 9
type input "060090103"
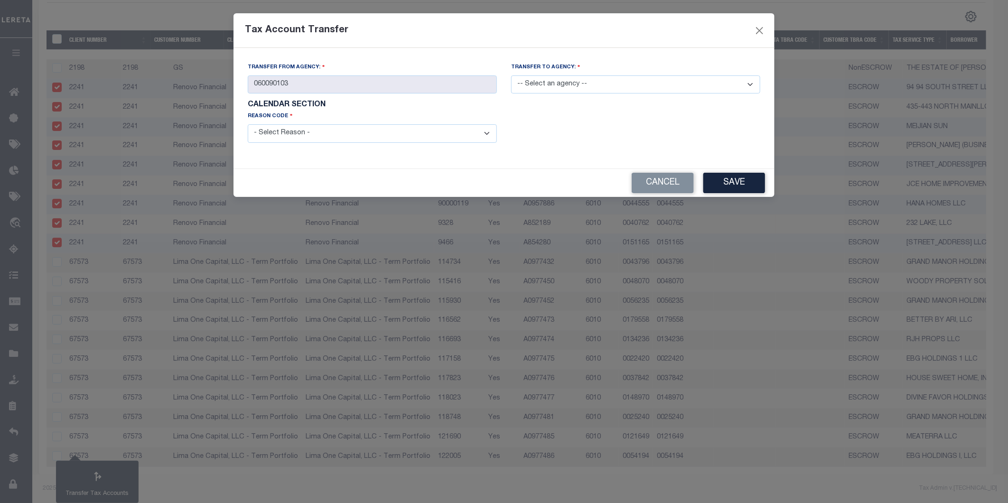
click at [601, 91] on select "-- Select an agency -- 060020101 060020102 060020201 060020203 060020204 060020…" at bounding box center [635, 84] width 249 height 19
click at [511, 76] on select "-- Select an agency -- 060020101 060020102 060020201 060020203 060020204 060020…" at bounding box center [635, 84] width 249 height 19
click at [549, 131] on div "Description" at bounding box center [635, 132] width 263 height 43
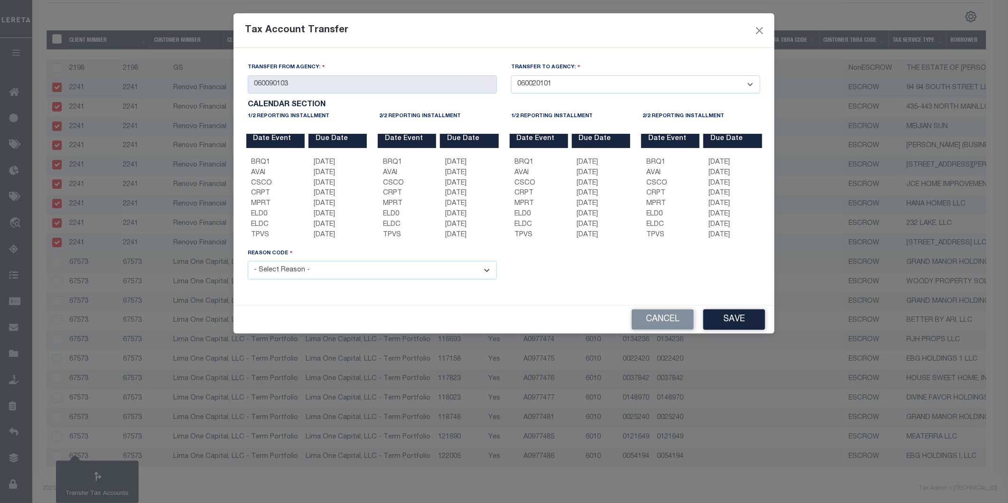
click at [604, 89] on select "-- Select an agency -- 060020101 060020102 060020201 060020203 060020204 060020…" at bounding box center [635, 84] width 249 height 19
click at [511, 76] on select "-- Select an agency -- 060020101 060020102 060020201 060020203 060020204 060020…" at bounding box center [635, 84] width 249 height 19
click at [595, 84] on select "-- Select an agency -- 060020101 060020102 060020201 060020203 060020204 060020…" at bounding box center [635, 84] width 249 height 19
select select "060098103"
click at [511, 76] on select "-- Select an agency -- 060020101 060020102 060020201 060020203 060020204 060020…" at bounding box center [635, 84] width 249 height 19
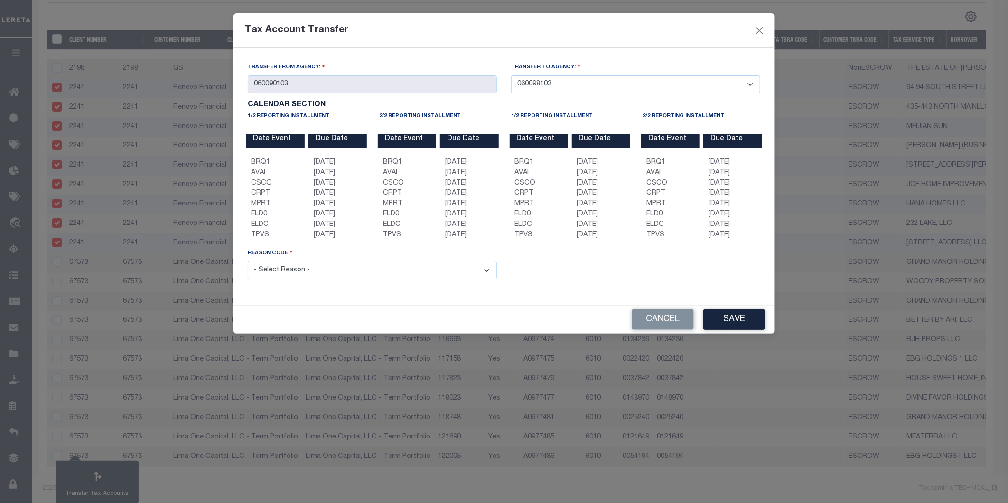
click at [432, 270] on select "- Select Reason - 099 - Other (Provide additional detail) ACT - Agency Changed …" at bounding box center [372, 270] width 249 height 19
select select "099"
click at [248, 262] on select "- Select Reason - 099 - Other (Provide additional detail) ACT - Agency Changed …" at bounding box center [372, 270] width 249 height 19
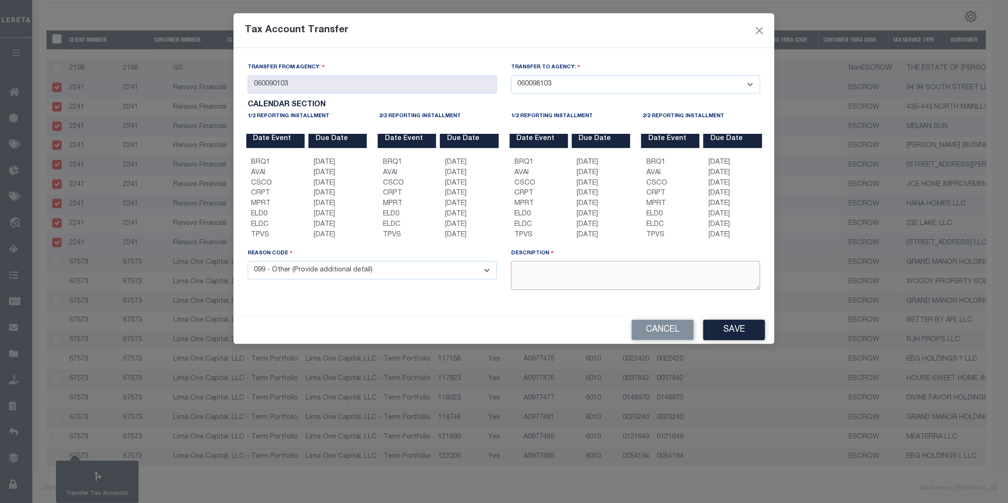
click at [598, 280] on textarea at bounding box center [635, 275] width 249 height 29
type textarea "test [PERSON_NAME]"
click at [742, 334] on button "Save" at bounding box center [734, 330] width 62 height 20
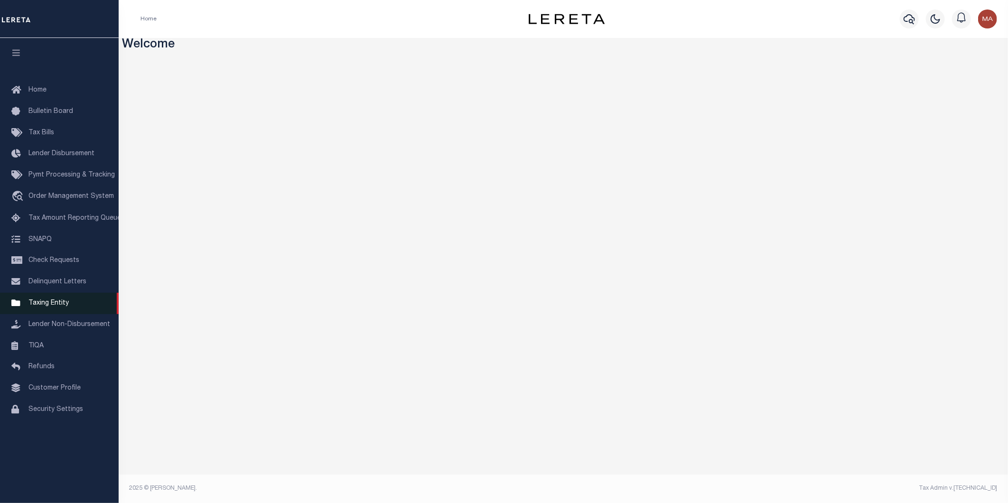
drag, startPoint x: 42, startPoint y: 305, endPoint x: 53, endPoint y: 301, distance: 12.2
click at [42, 305] on span "Taxing Entity" at bounding box center [48, 303] width 40 height 7
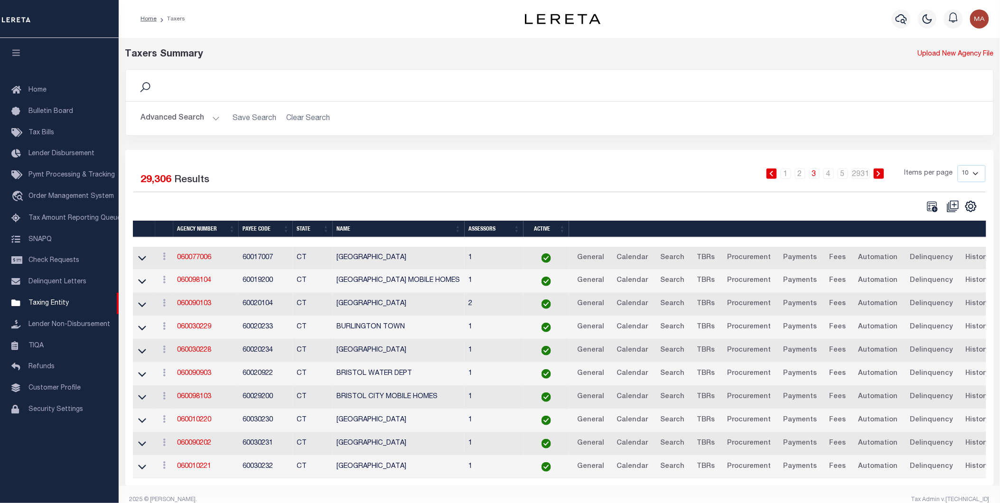
click at [211, 117] on button "Advanced Search" at bounding box center [180, 118] width 79 height 19
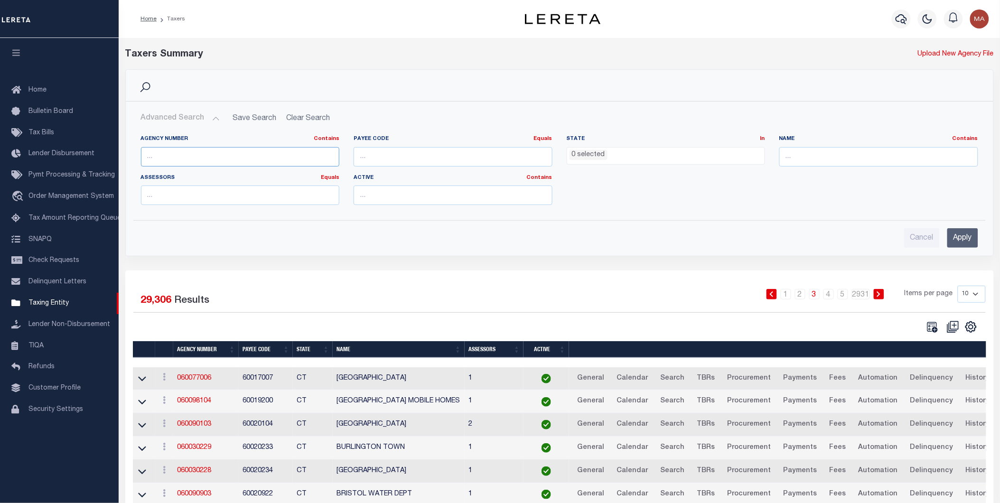
click at [199, 159] on input "text" at bounding box center [240, 156] width 199 height 19
paste input "060020101"
type input "060020101"
click at [970, 239] on input "Apply" at bounding box center [962, 237] width 31 height 19
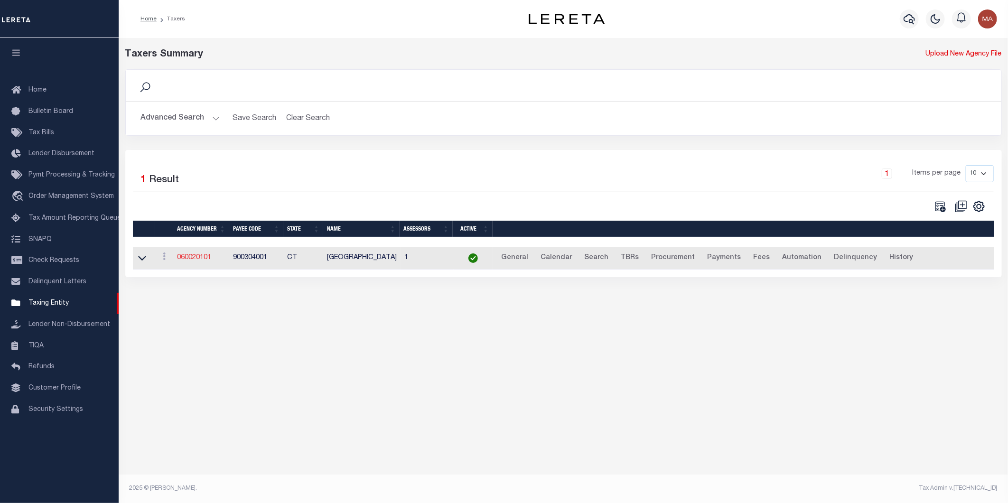
click at [200, 260] on link "060020101" at bounding box center [194, 257] width 34 height 7
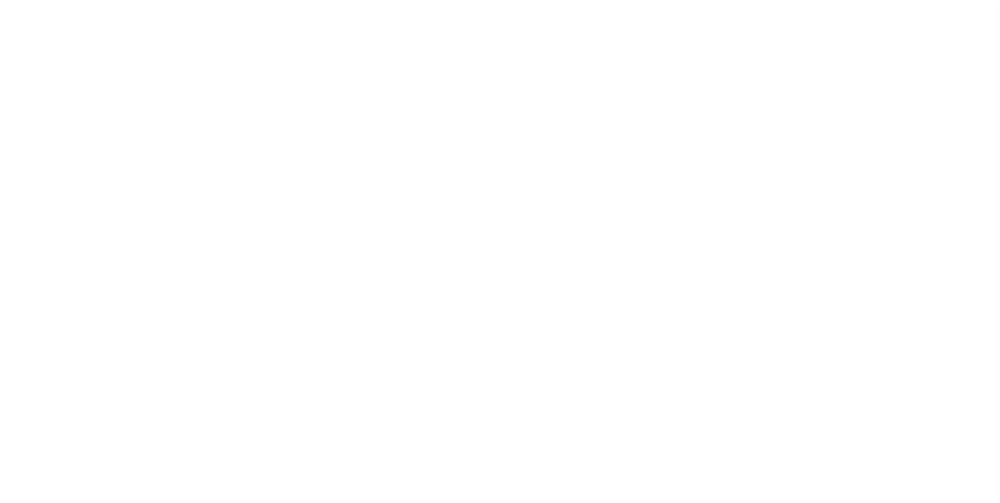
select select
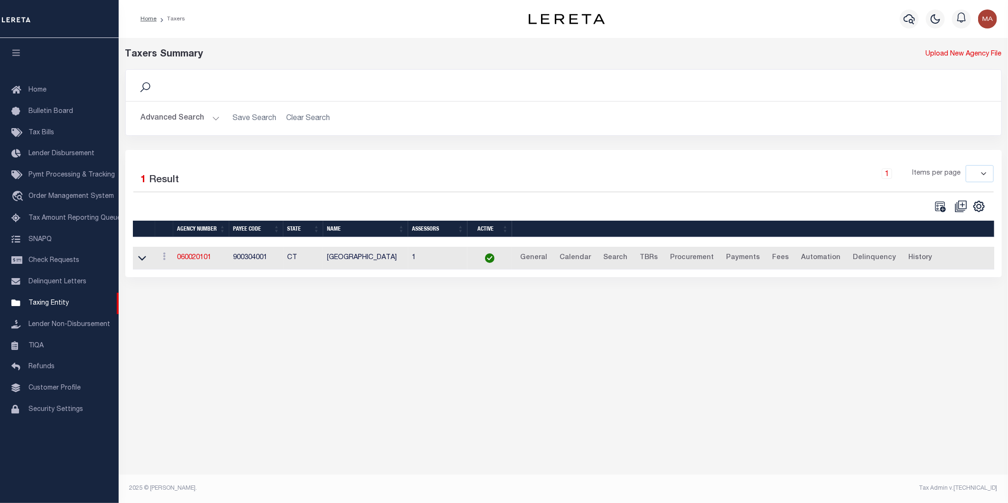
drag, startPoint x: 214, startPoint y: 119, endPoint x: 213, endPoint y: 141, distance: 22.3
click at [213, 119] on button "Advanced Search" at bounding box center [180, 118] width 79 height 19
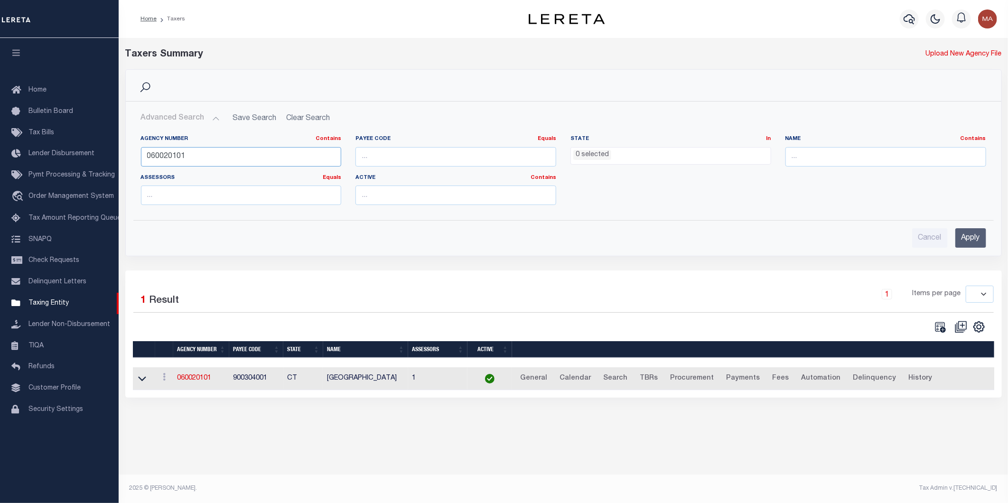
click at [202, 157] on input "060020101" at bounding box center [241, 156] width 201 height 19
type input "060020102"
click at [964, 245] on input "Apply" at bounding box center [970, 237] width 31 height 19
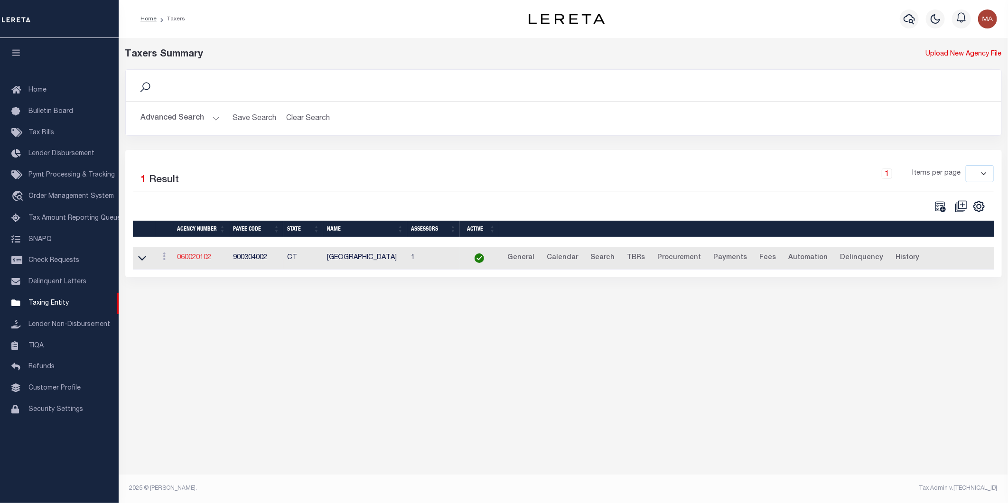
click at [188, 259] on link "060020102" at bounding box center [194, 257] width 34 height 7
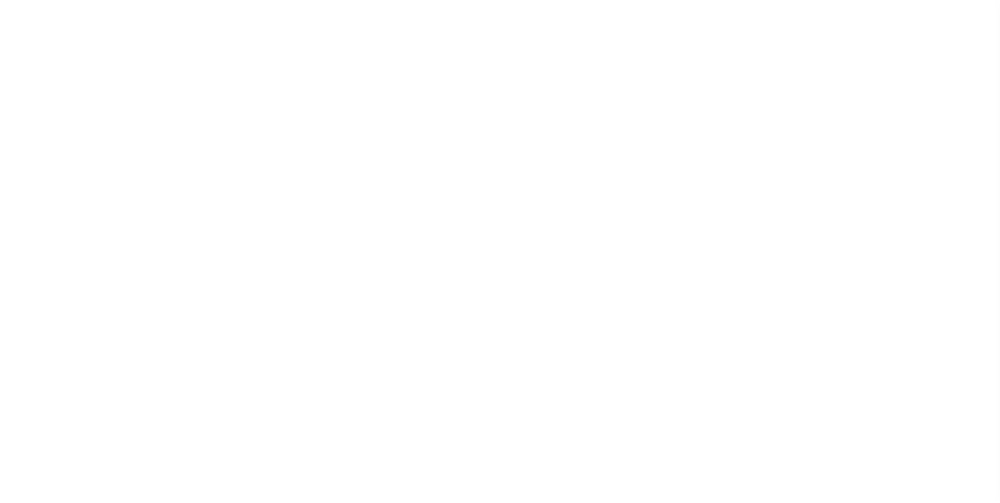
select select
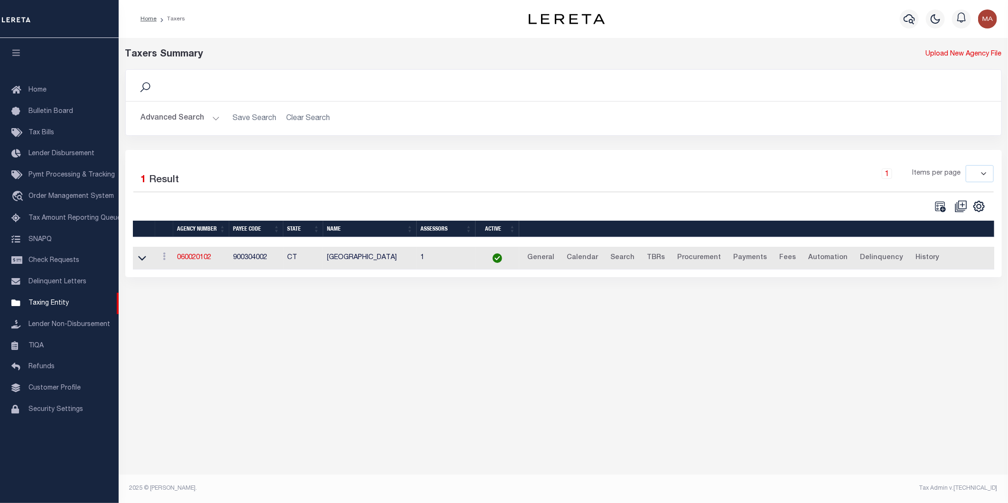
click at [210, 121] on button "Advanced Search" at bounding box center [180, 118] width 79 height 19
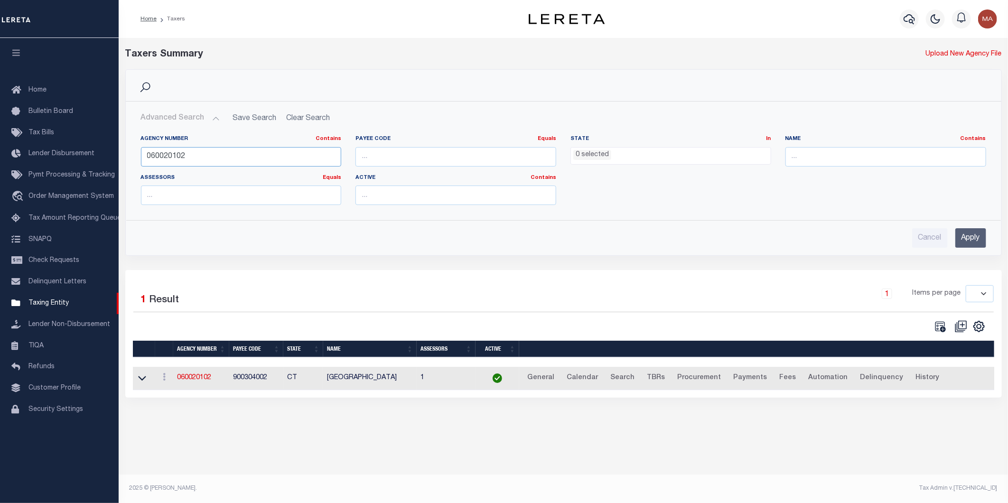
drag, startPoint x: 184, startPoint y: 158, endPoint x: 130, endPoint y: 158, distance: 54.6
click at [130, 158] on div "Agency Number Contains Contains Is 060020102 Payee Code Equals Equals Is Not Eq…" at bounding box center [563, 170] width 874 height 85
paste input "98103"
type input "060098103"
click at [969, 243] on input "Apply" at bounding box center [970, 237] width 31 height 19
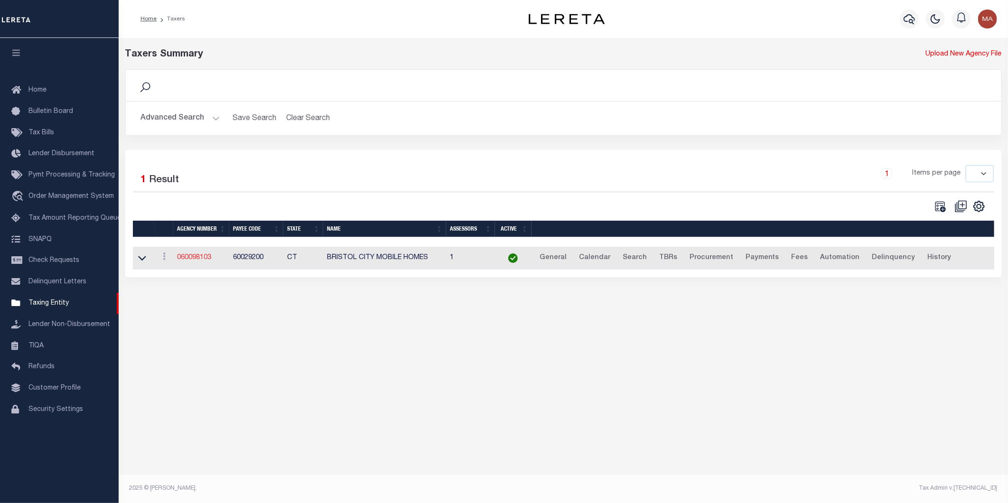
click at [197, 260] on link "060098103" at bounding box center [194, 257] width 34 height 7
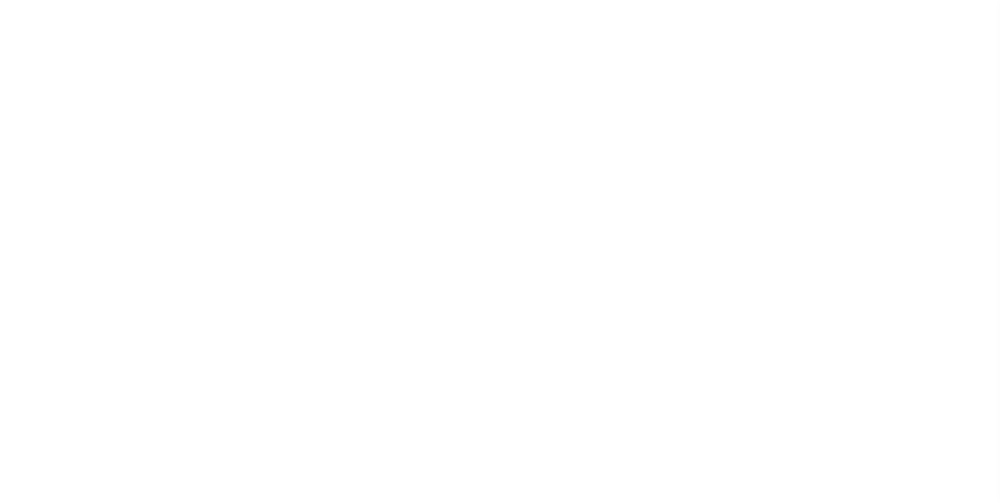
select select
checkbox input "false"
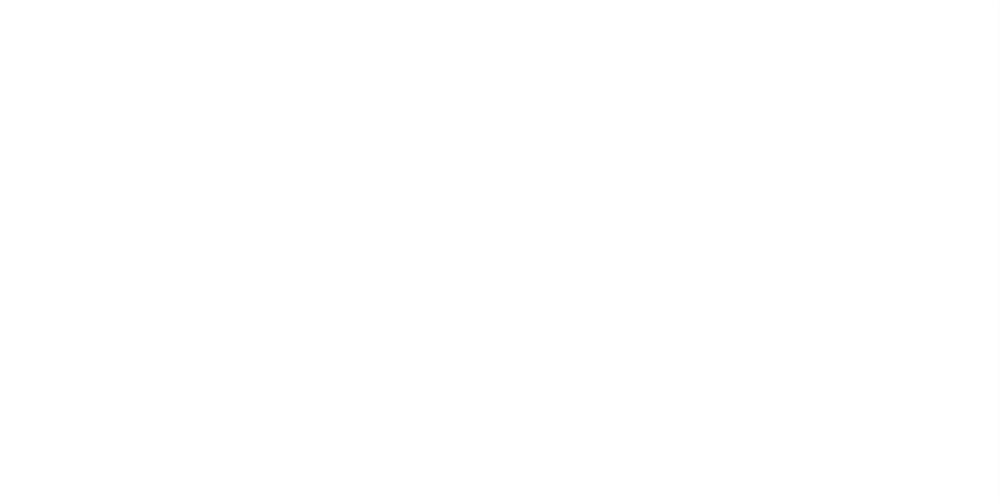
checkbox input "false"
select select "100"
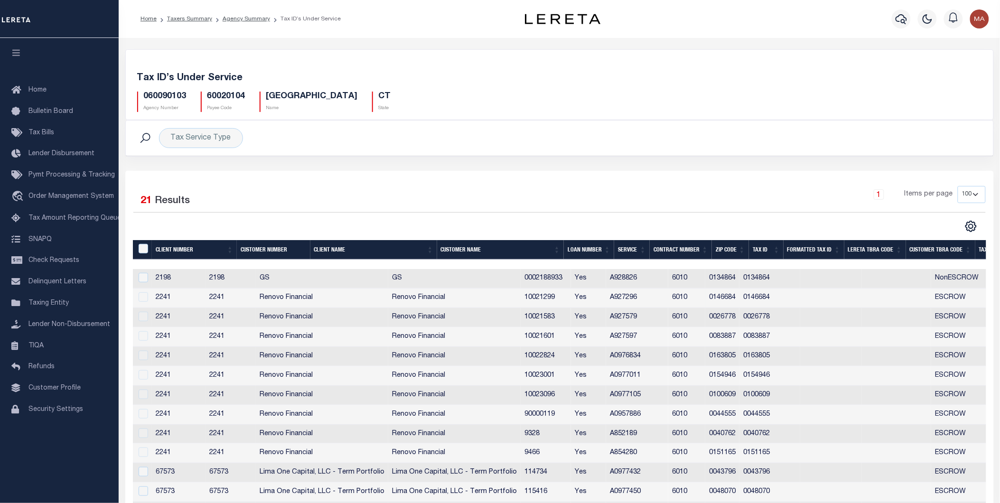
click at [144, 302] on div at bounding box center [143, 297] width 12 height 10
click at [139, 327] on td at bounding box center [142, 317] width 19 height 19
click at [141, 337] on div at bounding box center [143, 336] width 12 height 10
click at [138, 374] on div at bounding box center [143, 375] width 12 height 10
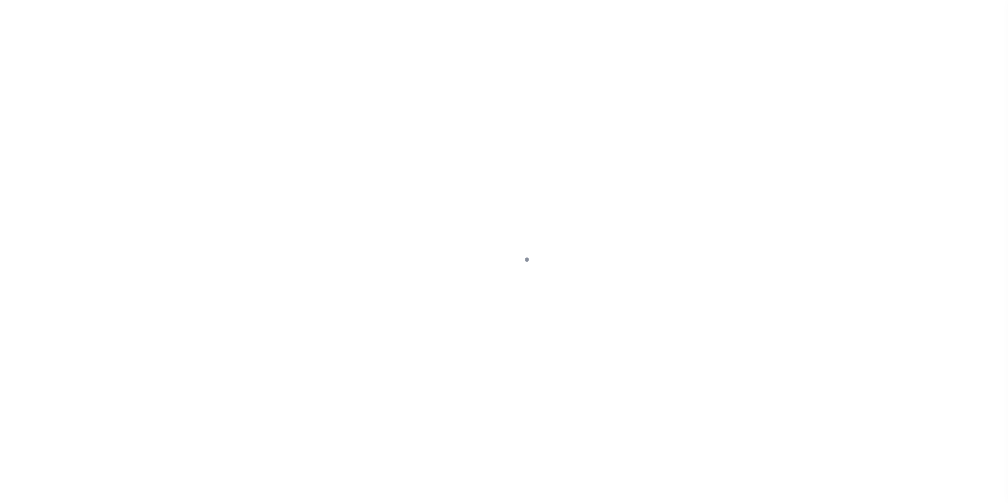
select select "100"
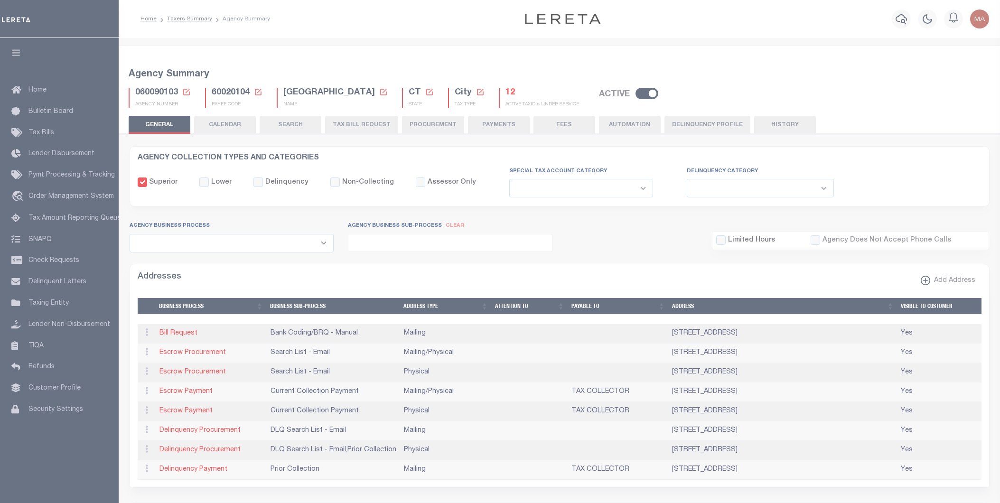
select select
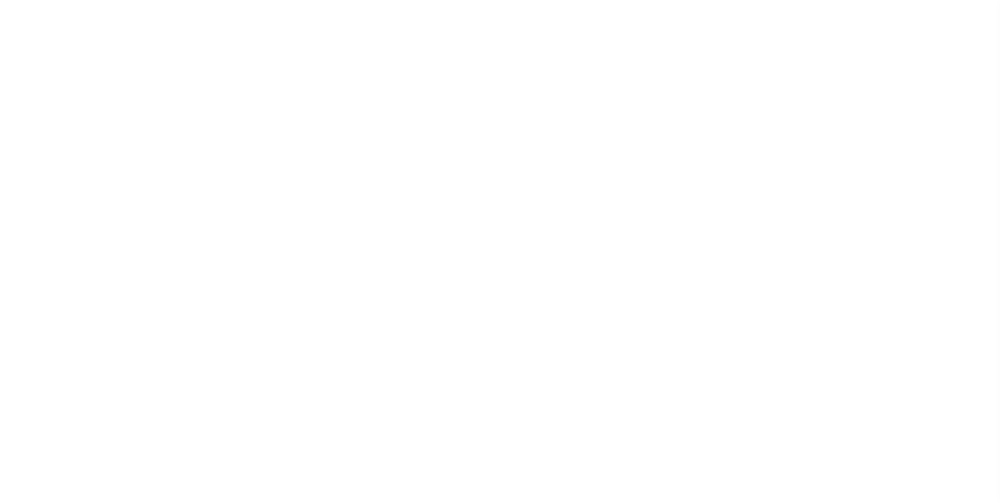
select select
